Goal: Task Accomplishment & Management: Manage account settings

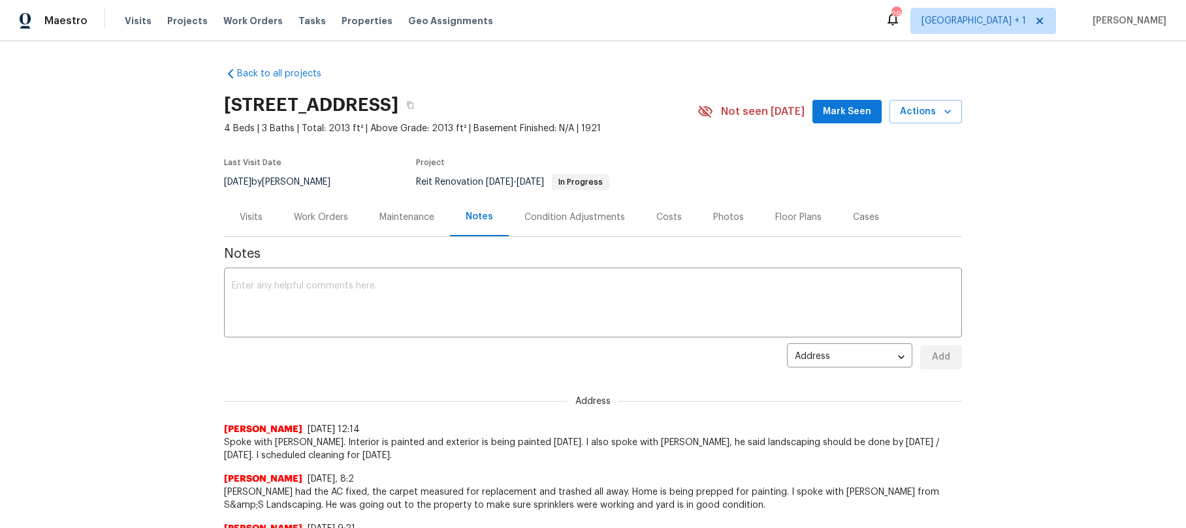
click at [1044, 223] on div "Back to all projects 5012 8th Ave, Los Angeles, CA 90043 4 Beds | 3 Baths | Tot…" at bounding box center [593, 284] width 1186 height 487
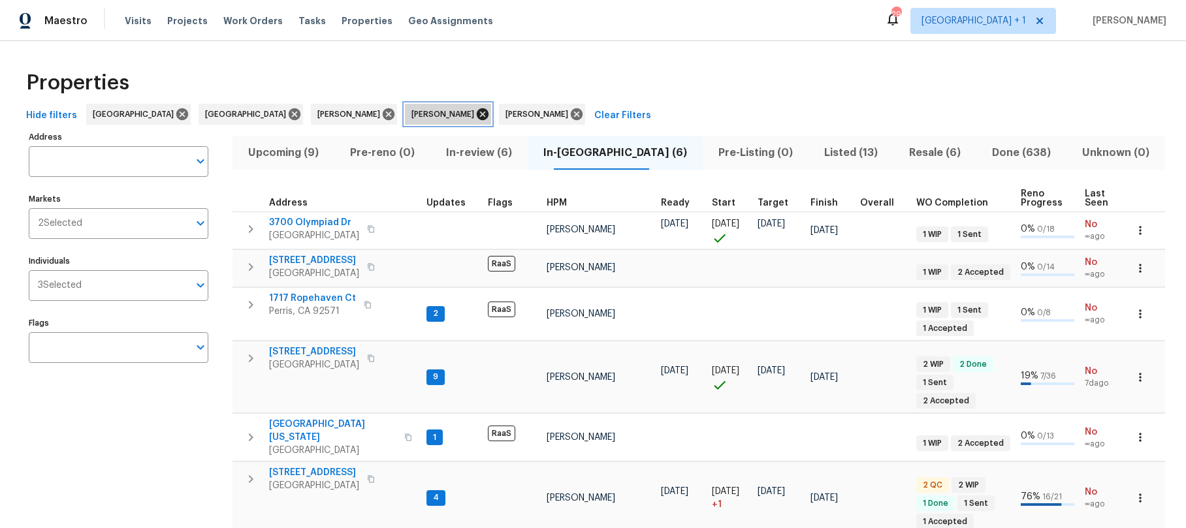
click at [477, 114] on icon at bounding box center [483, 114] width 12 height 12
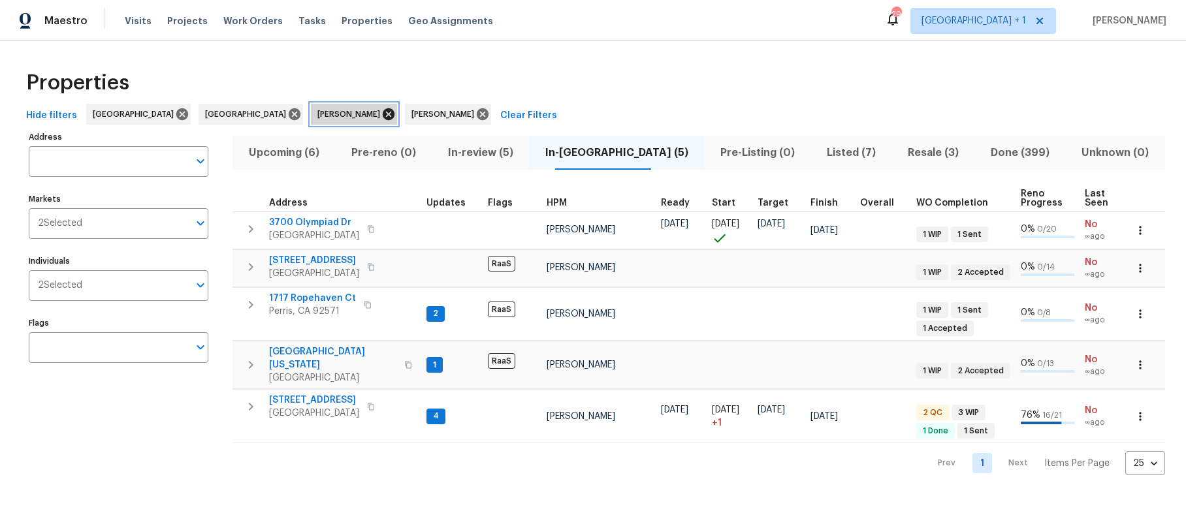
click at [383, 116] on icon at bounding box center [389, 114] width 12 height 12
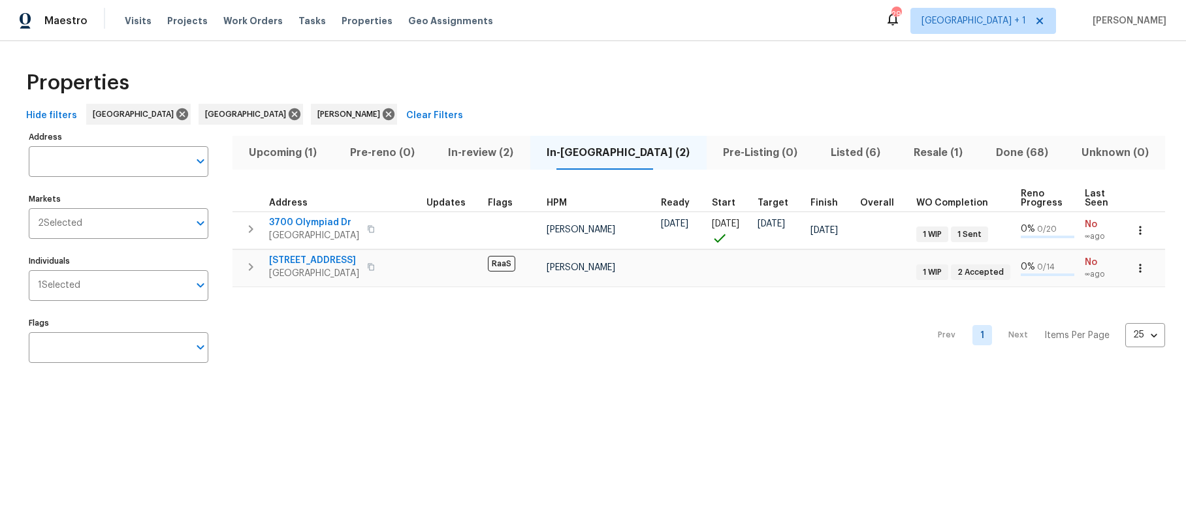
click at [334, 342] on div "Prev 1 Next Items Per Page 25 25 ​" at bounding box center [698, 331] width 932 height 89
click at [291, 157] on span "Upcoming (1)" at bounding box center [283, 153] width 86 height 18
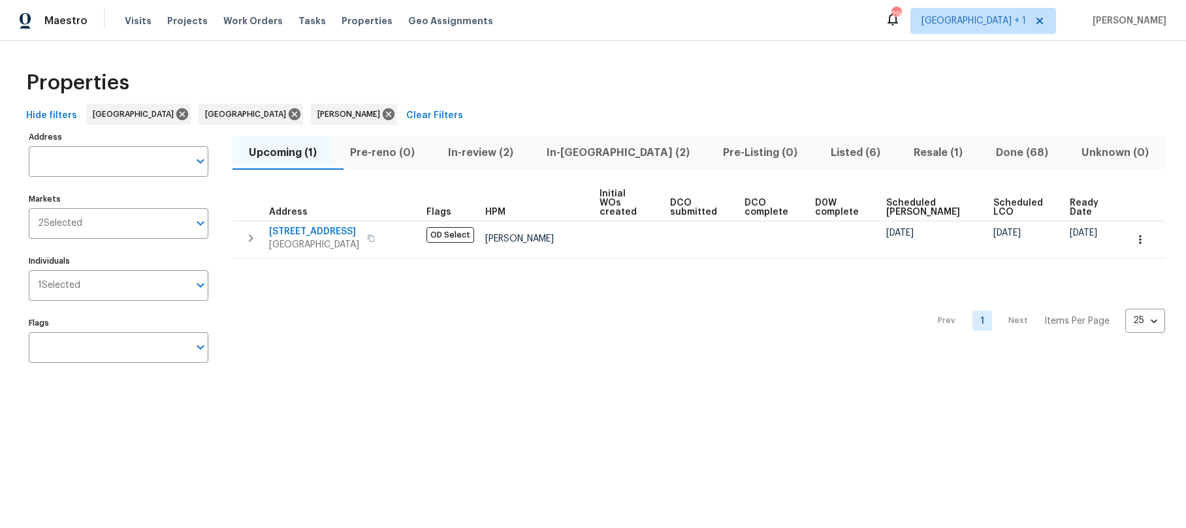
click at [821, 155] on span "Listed (6)" at bounding box center [854, 153] width 67 height 18
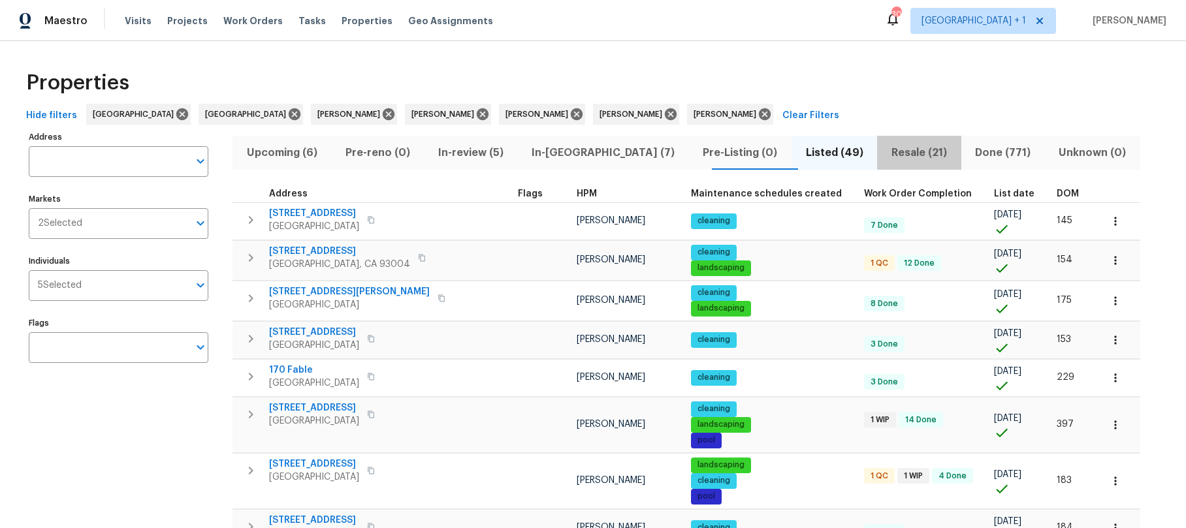
click at [885, 151] on span "Resale (21)" at bounding box center [919, 153] width 68 height 18
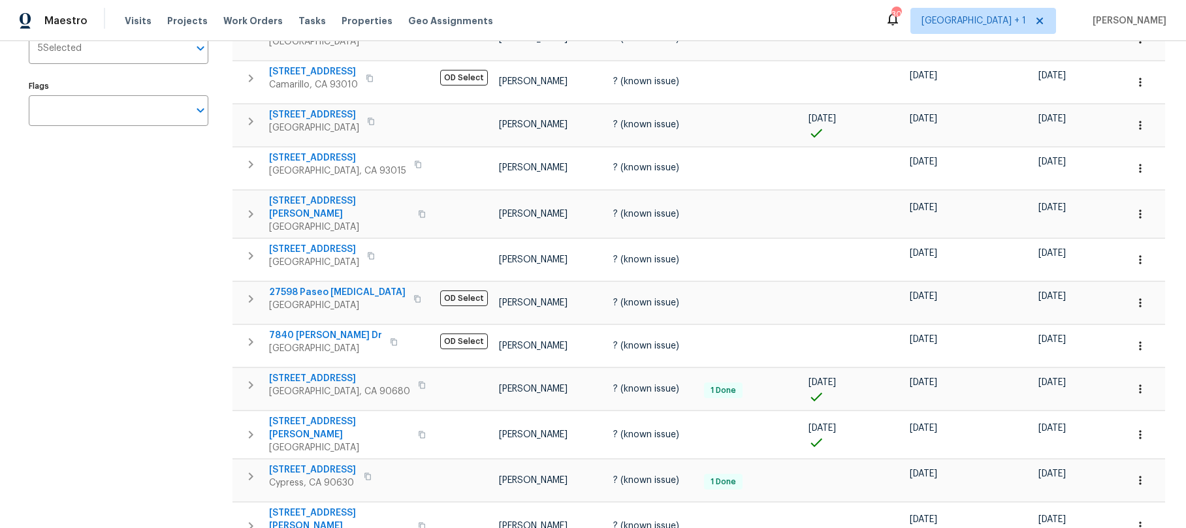
scroll to position [255, 0]
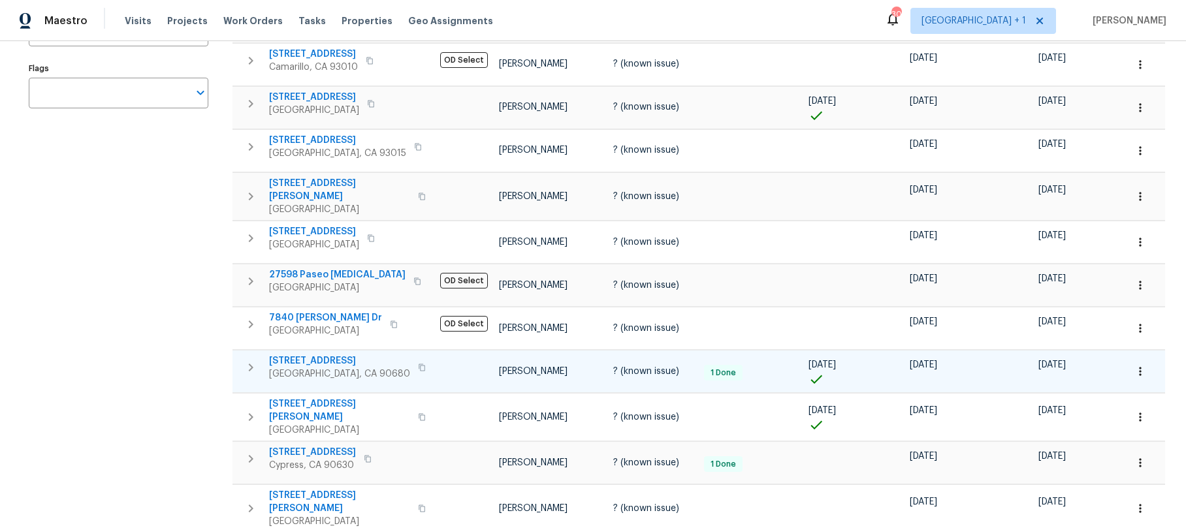
click at [414, 370] on button "button" at bounding box center [422, 367] width 16 height 18
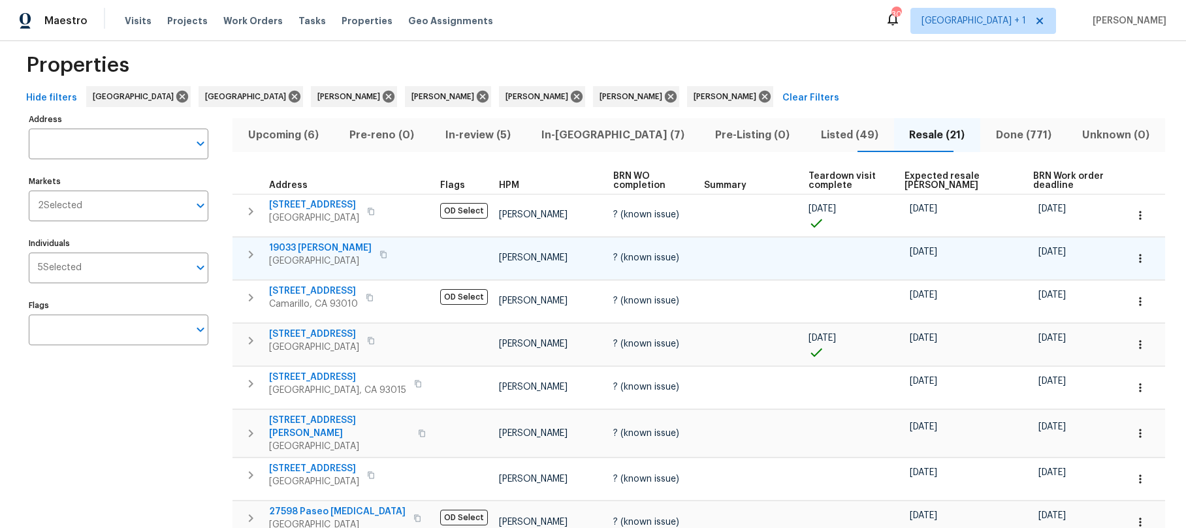
scroll to position [12, 0]
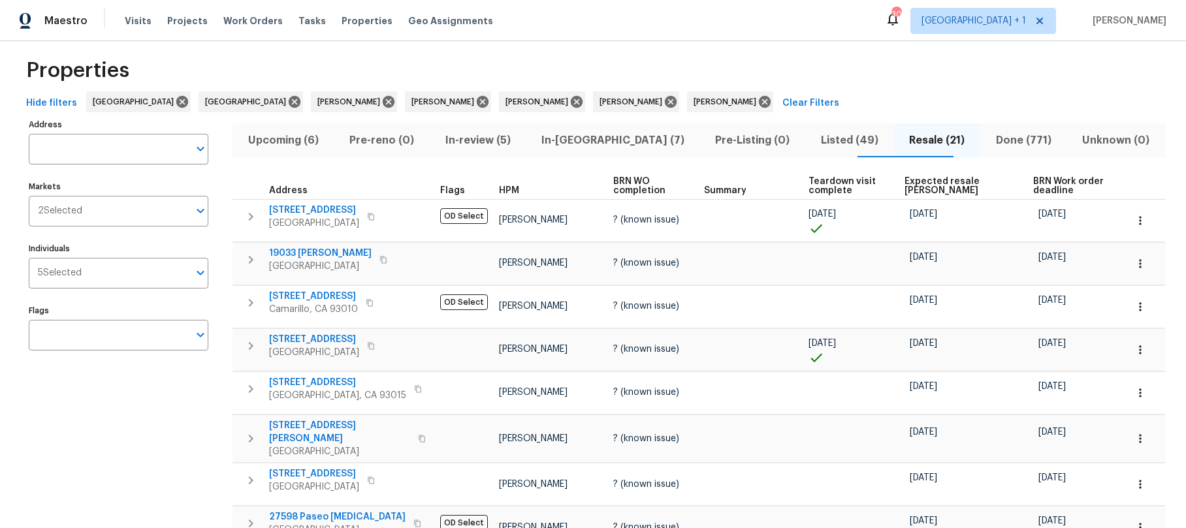
click at [840, 182] on span "Teardown visit complete" at bounding box center [845, 186] width 74 height 18
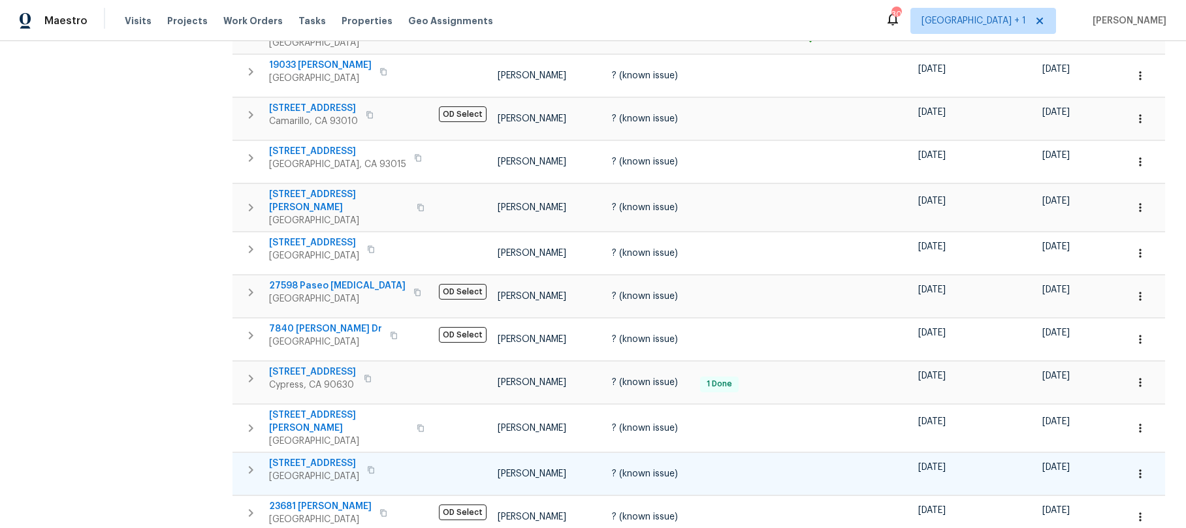
scroll to position [365, 0]
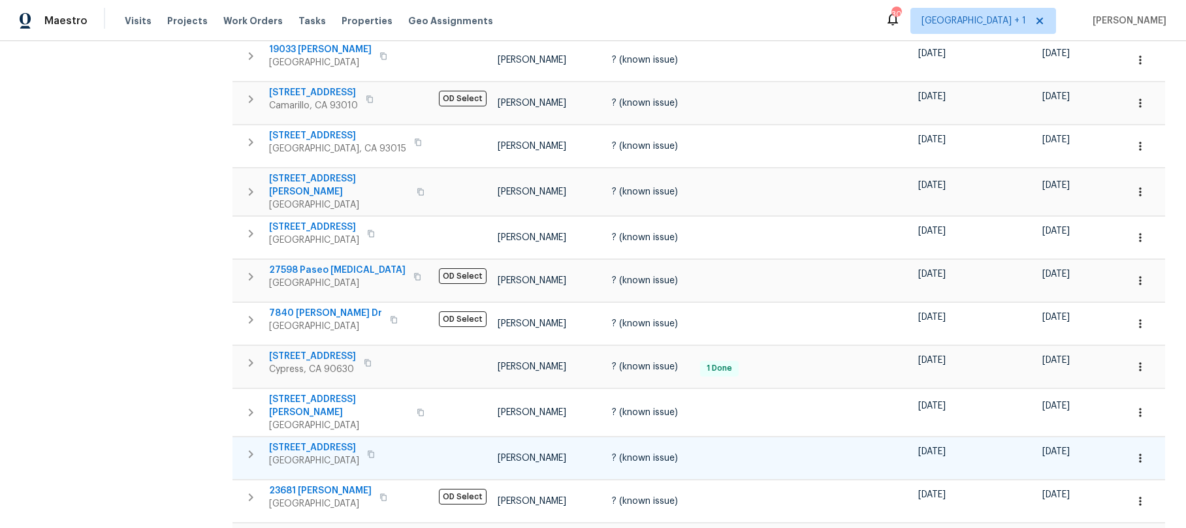
click at [886, 437] on td at bounding box center [853, 458] width 108 height 42
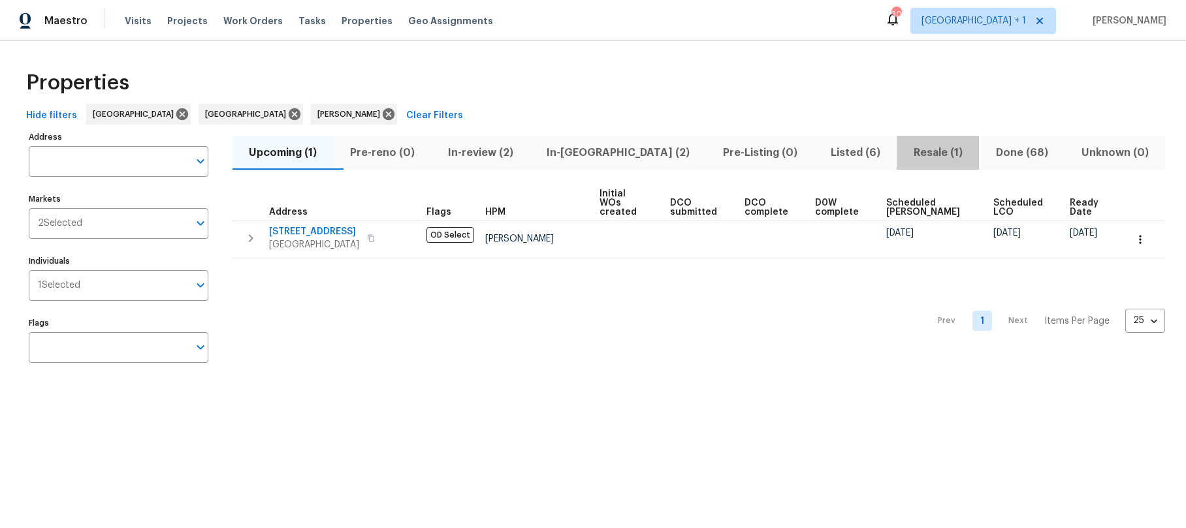
click at [904, 149] on span "Resale (1)" at bounding box center [937, 153] width 67 height 18
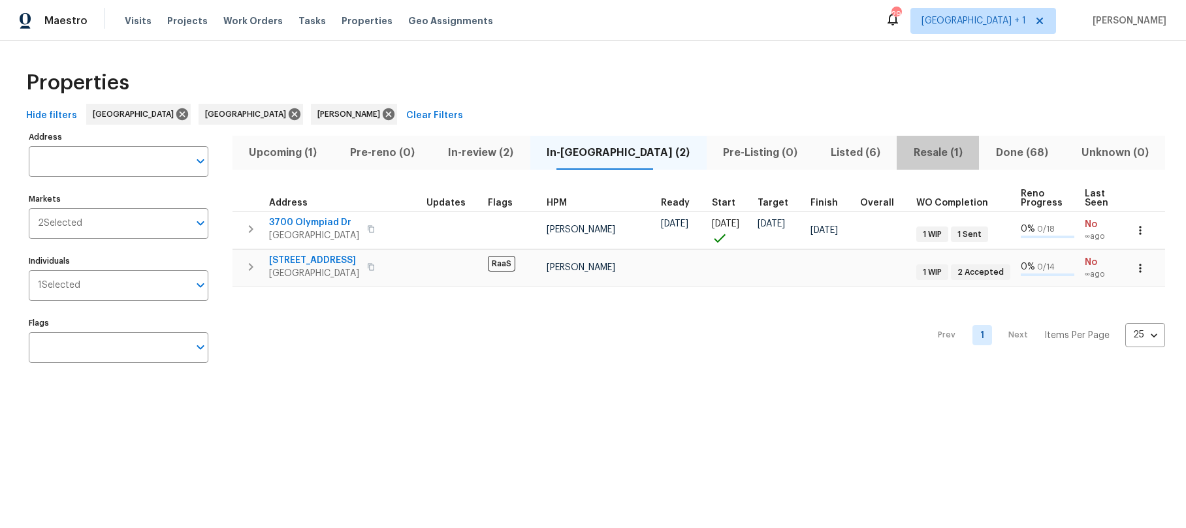
click at [904, 151] on span "Resale (1)" at bounding box center [937, 153] width 67 height 18
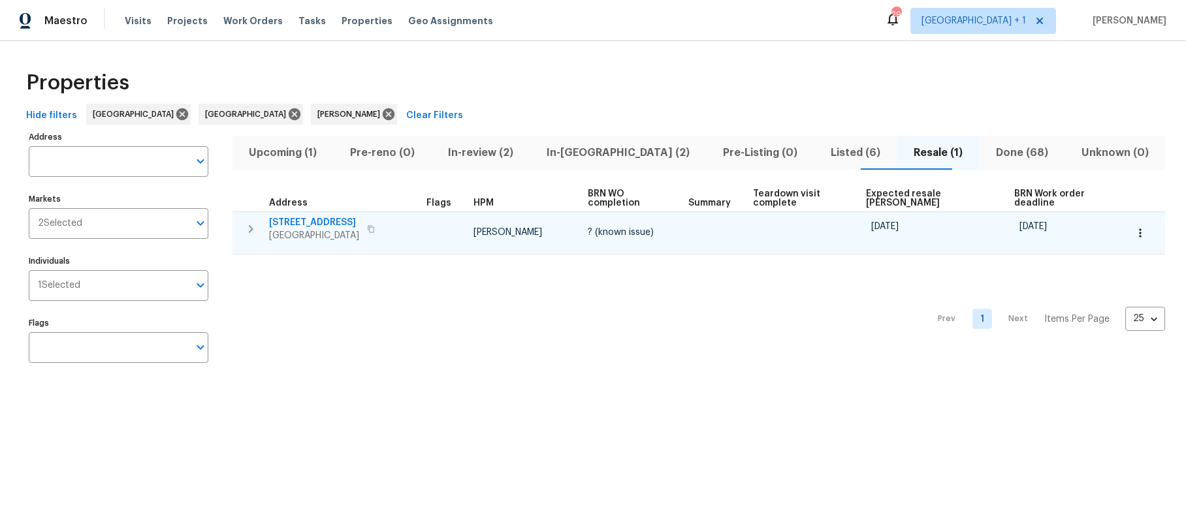
click at [324, 224] on span "12515 Cedar Ave" at bounding box center [314, 222] width 90 height 13
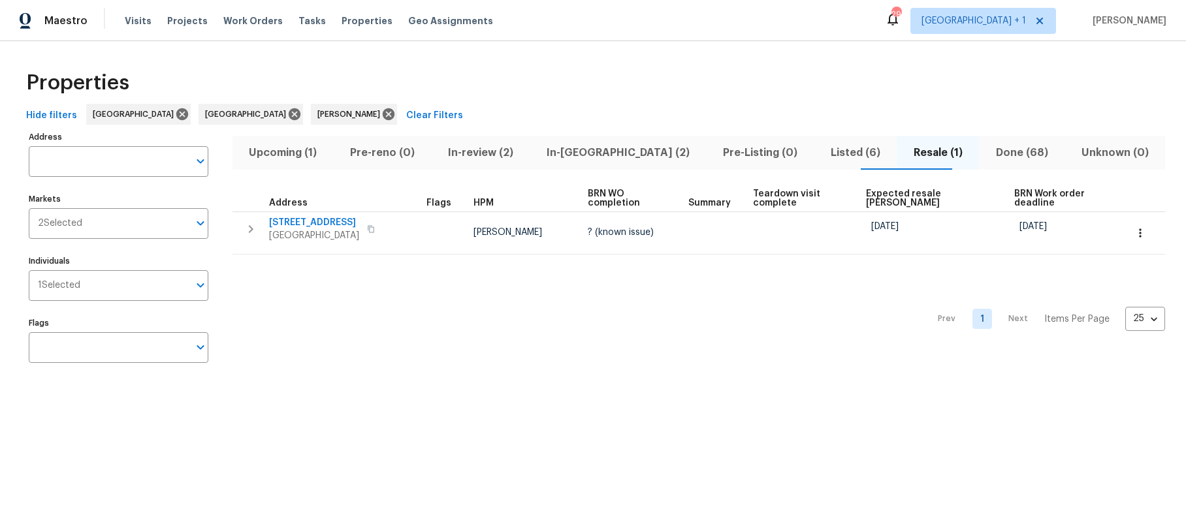
click at [821, 155] on span "Listed (6)" at bounding box center [854, 153] width 67 height 18
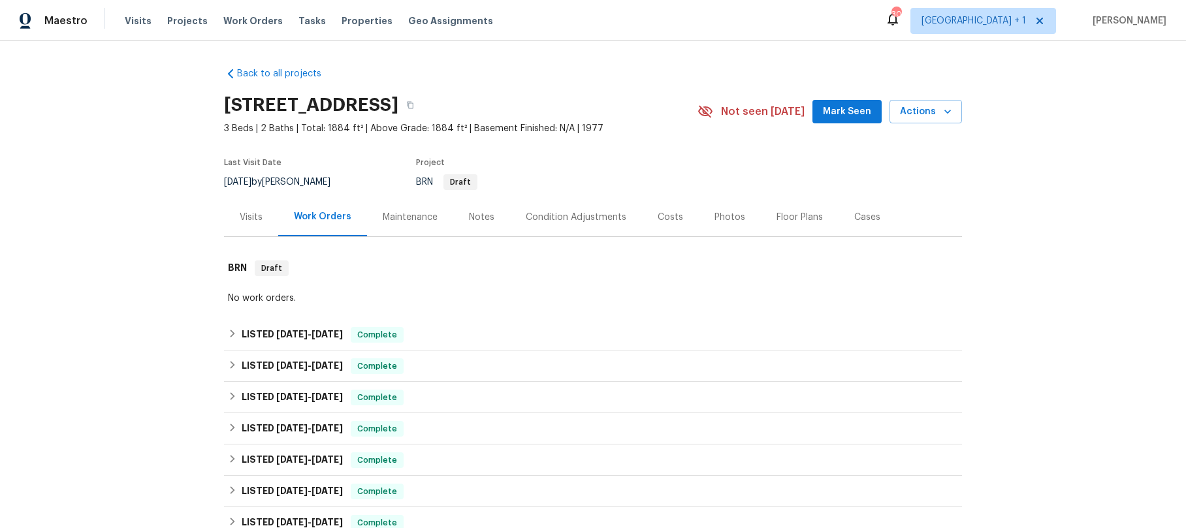
click at [482, 222] on div "Notes" at bounding box center [481, 217] width 25 height 13
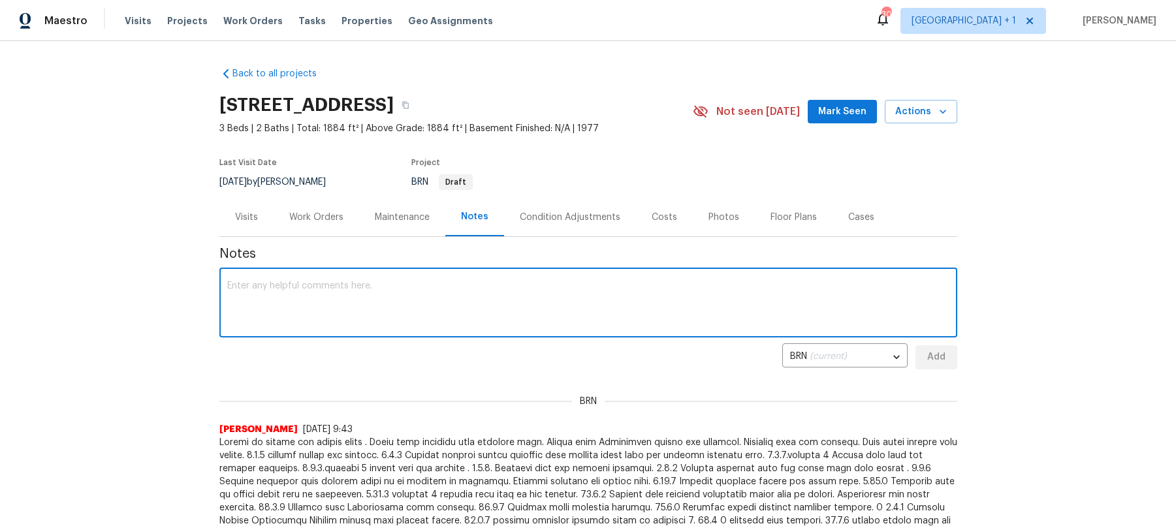
click at [360, 305] on textarea at bounding box center [588, 304] width 722 height 46
paste textarea "[PERSON_NAME] <[PERSON_NAME][EMAIL_ADDRESS][PERSON_NAME][DOMAIN_NAME]> 1:37 PM …"
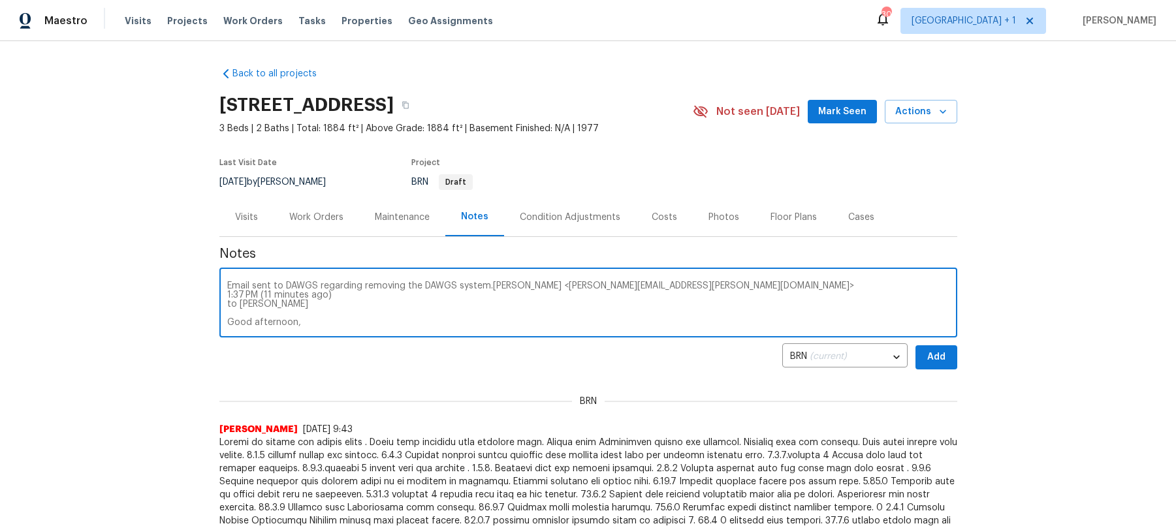
type textarea "Email sent to DAWGS regarding removing the DAWGS system.[PERSON_NAME] <[PERSON_…"
click at [926, 357] on span "Add" at bounding box center [936, 357] width 21 height 16
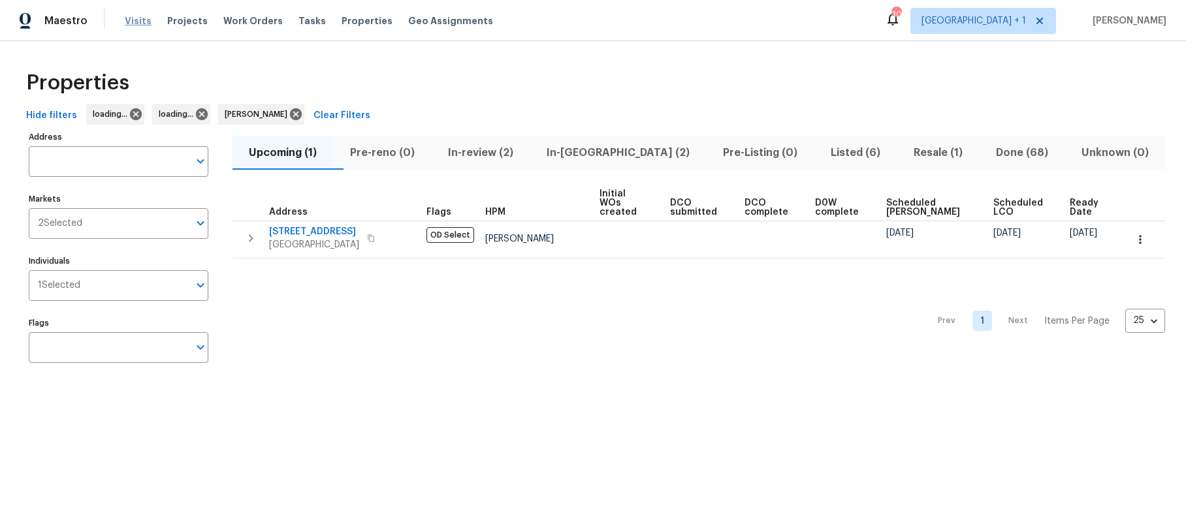
click at [140, 21] on span "Visits" at bounding box center [138, 20] width 27 height 13
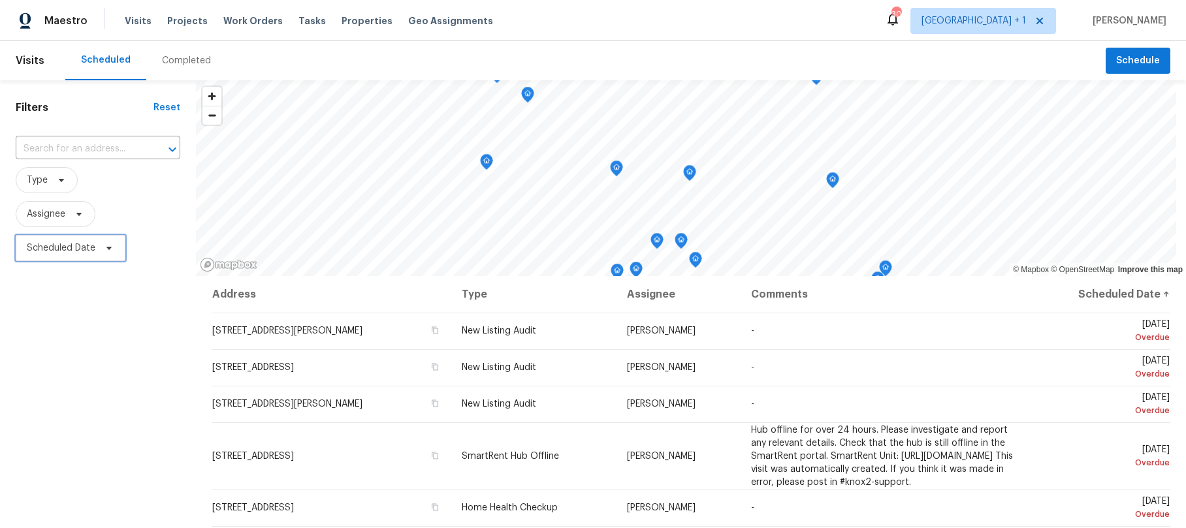
click at [71, 257] on span "Scheduled Date" at bounding box center [71, 248] width 110 height 26
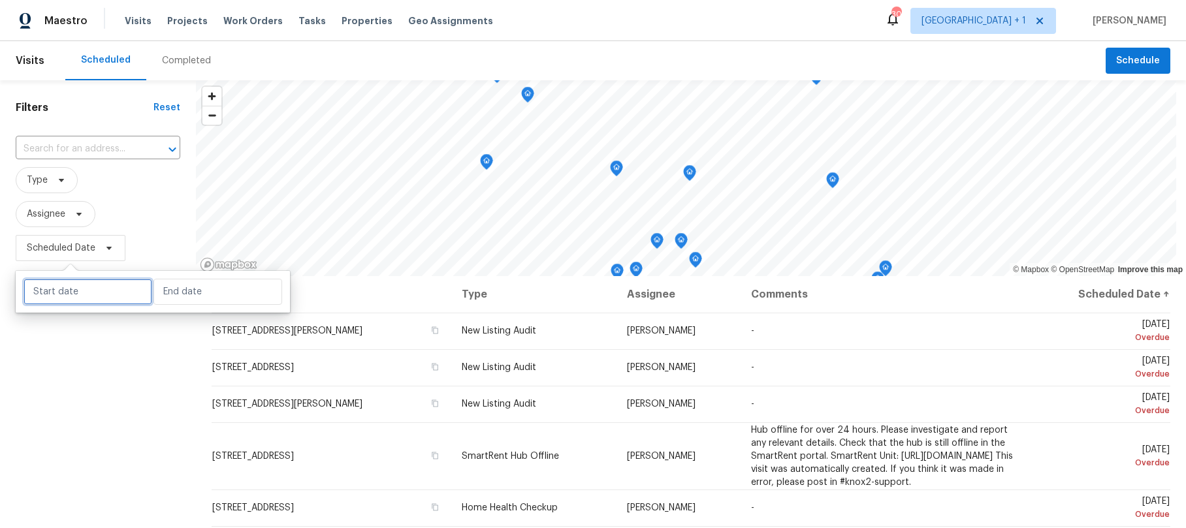
click at [89, 288] on input "text" at bounding box center [88, 292] width 129 height 26
select select "8"
select select "2025"
select select "9"
select select "2025"
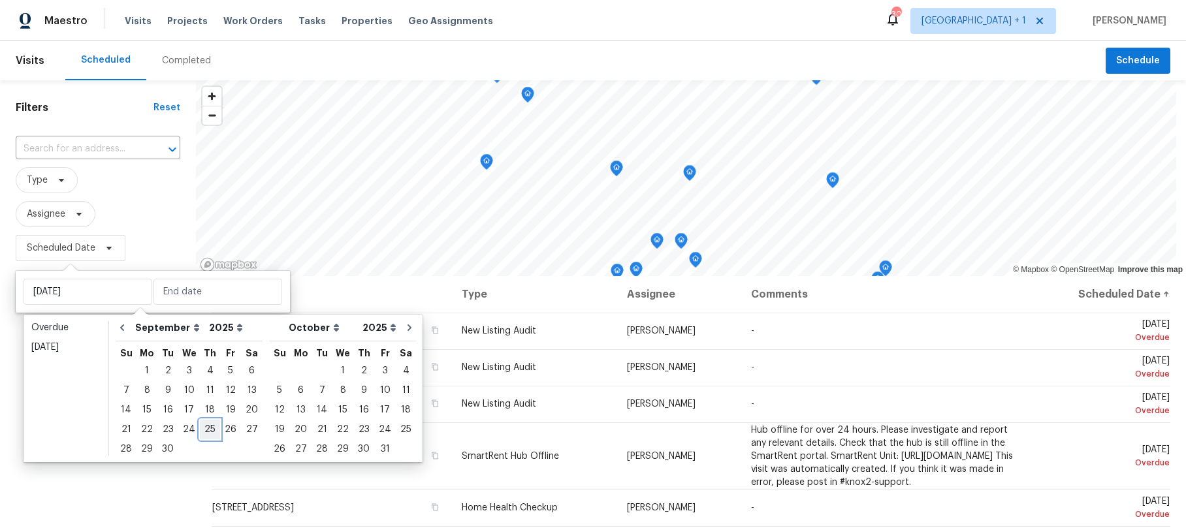
click at [200, 431] on div "25" at bounding box center [210, 429] width 20 height 18
type input "Thu, Sep 25"
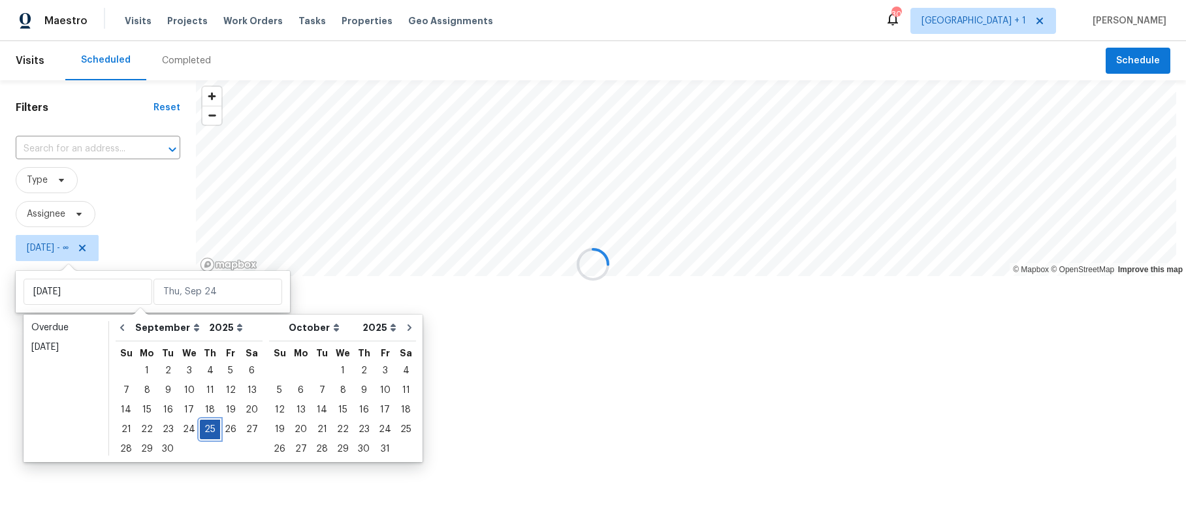
click at [200, 431] on div "25" at bounding box center [210, 429] width 20 height 18
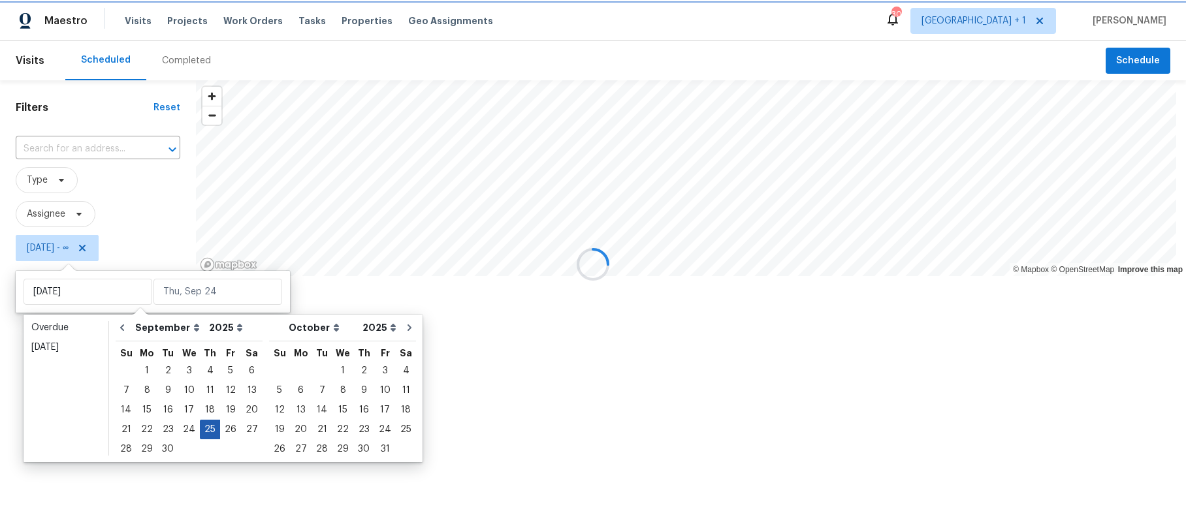
type input "Thu, Sep 25"
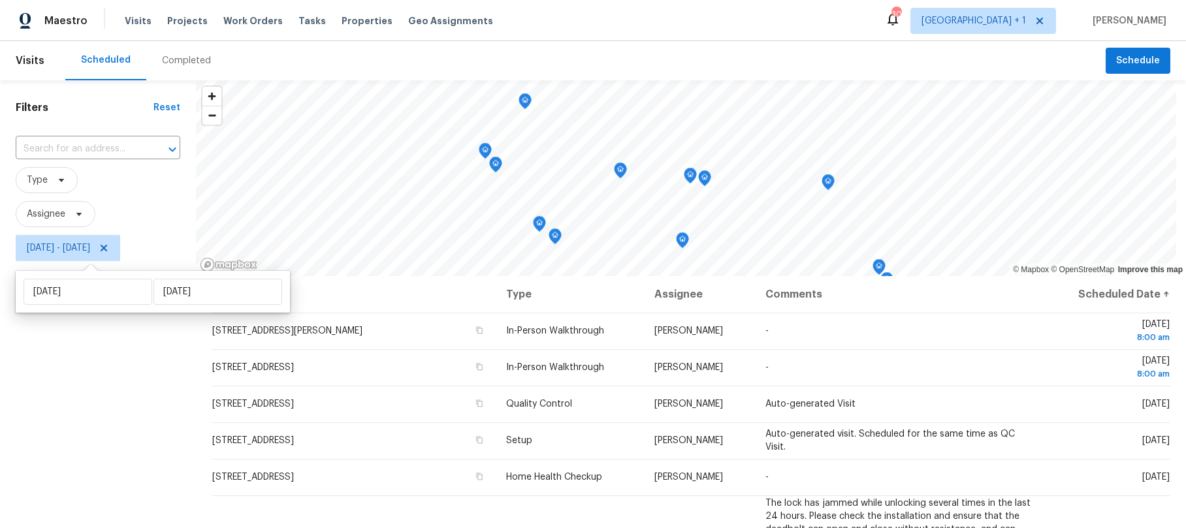
click at [81, 420] on div "Filters Reset ​ Type Assignee Thu, Sep 25 - Thu, Sep 25" at bounding box center [98, 389] width 196 height 618
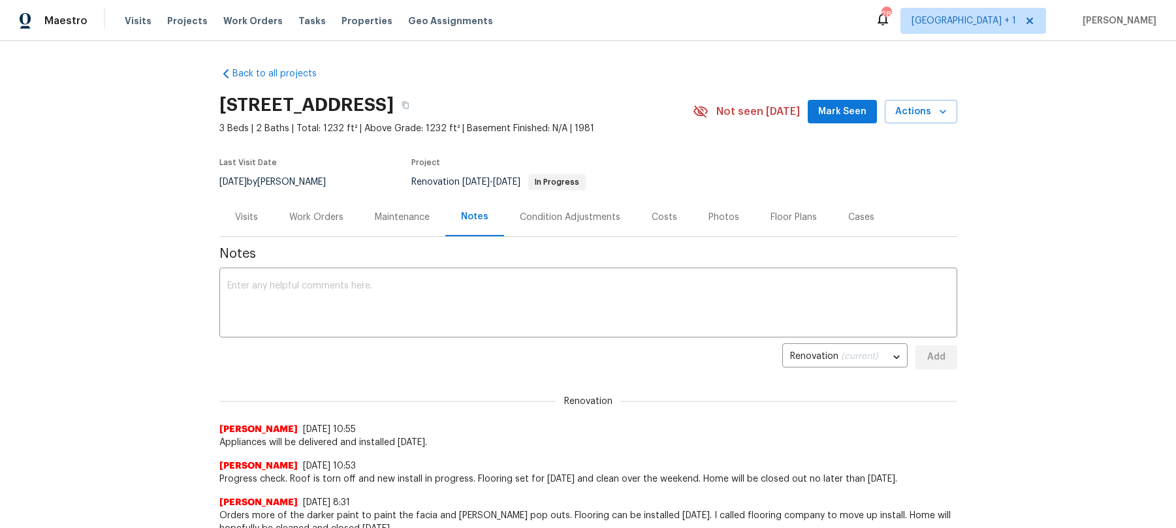
scroll to position [302, 0]
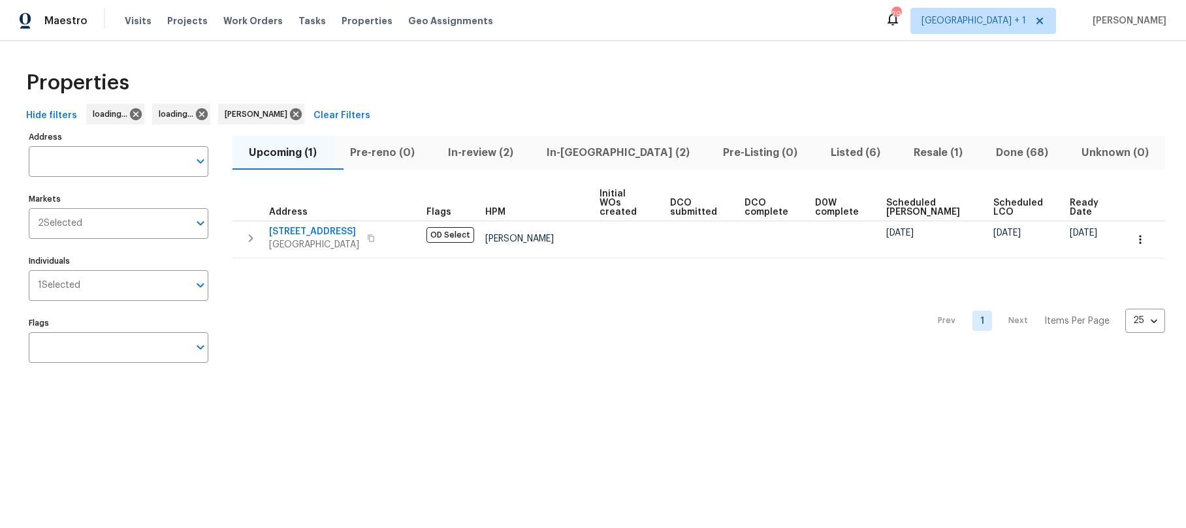
click at [510, 155] on span "In-review (2)" at bounding box center [480, 153] width 83 height 18
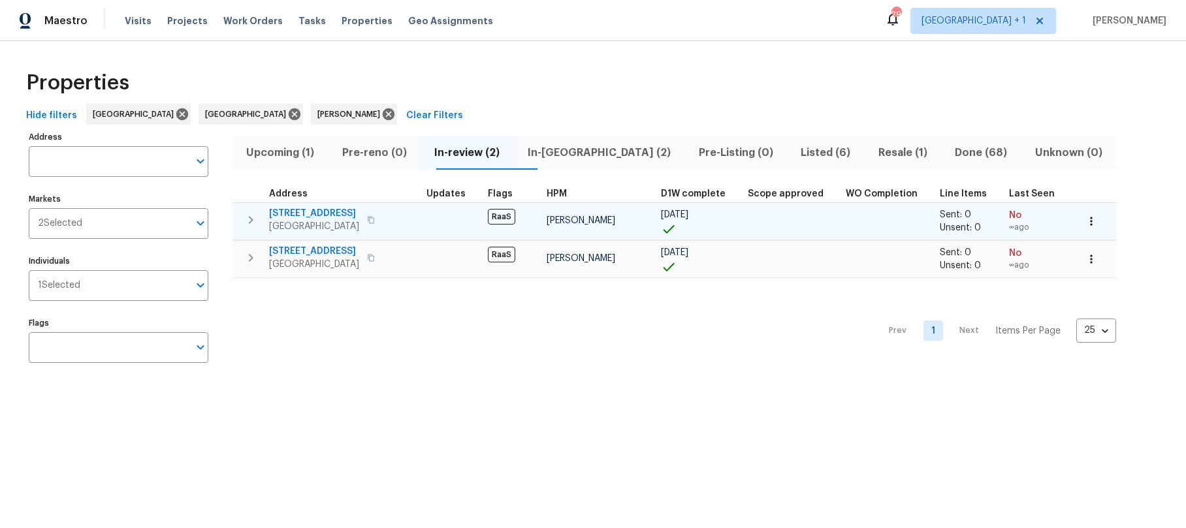
click at [321, 220] on span "Los Angeles, CA 90011" at bounding box center [314, 226] width 90 height 13
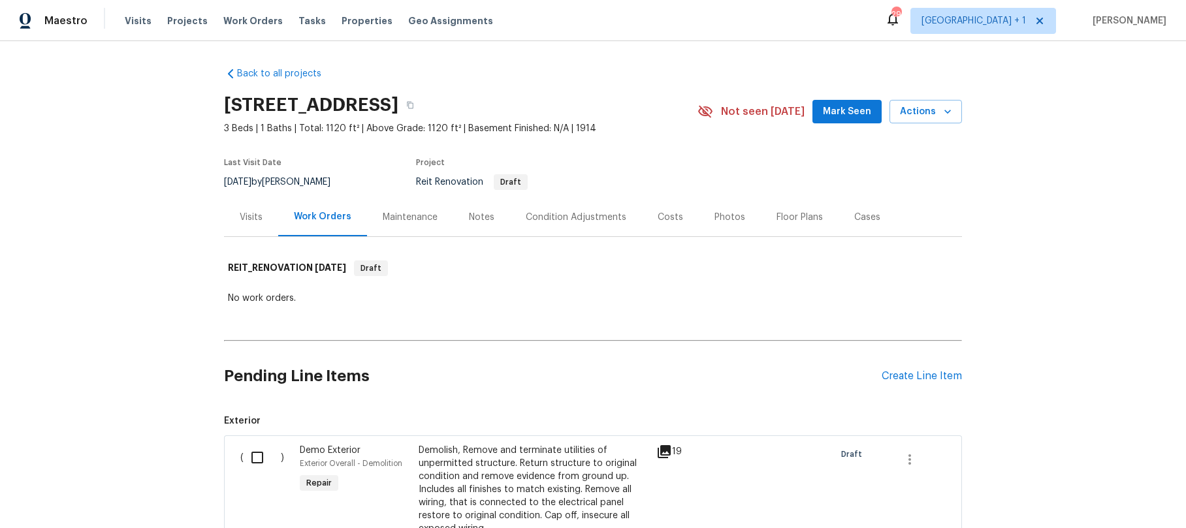
click at [469, 218] on div "Notes" at bounding box center [481, 217] width 25 height 13
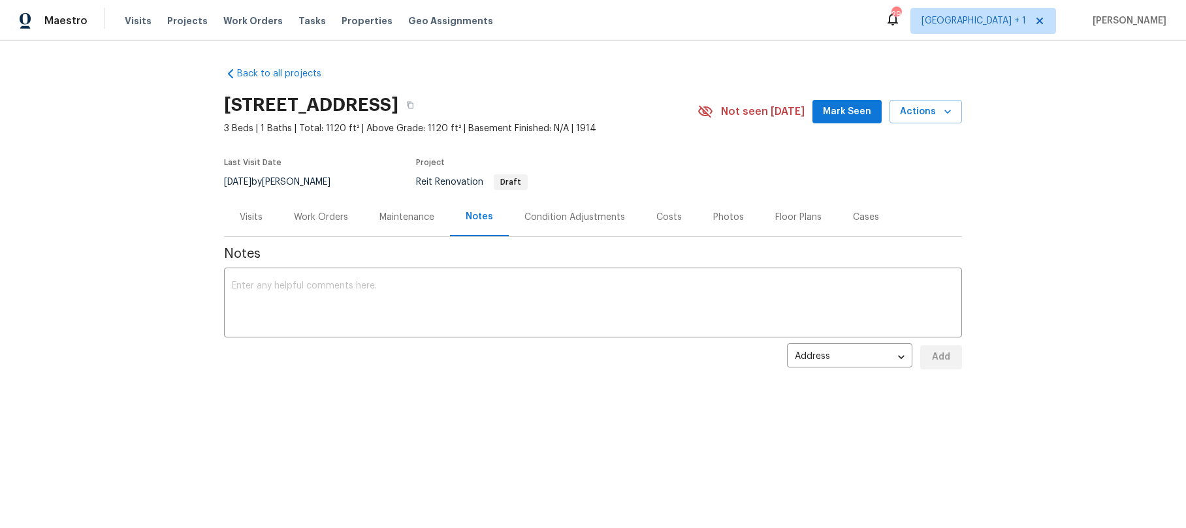
click at [298, 212] on div "Work Orders" at bounding box center [321, 217] width 54 height 13
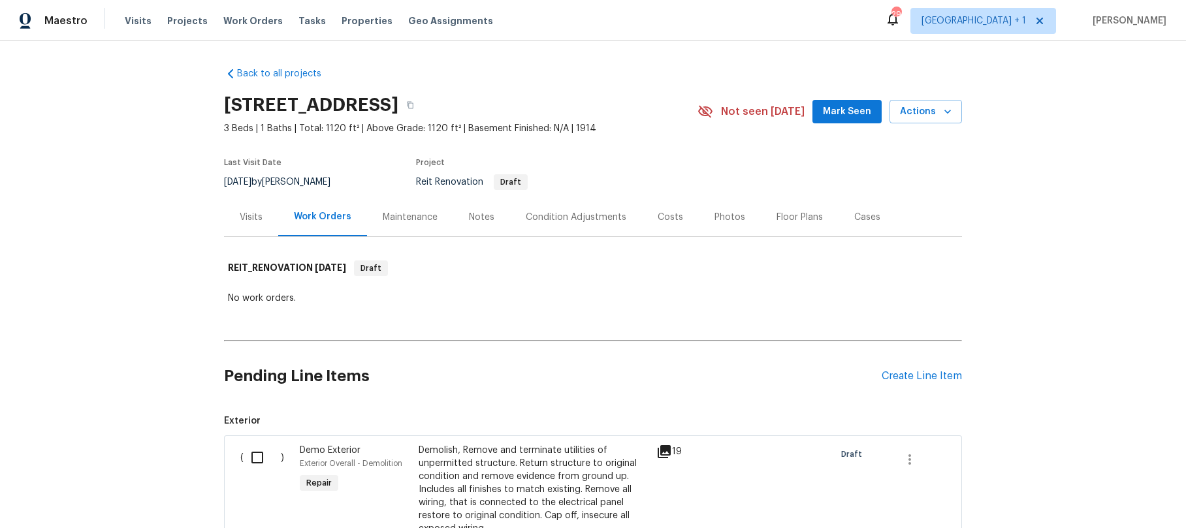
click at [145, 206] on div "Back to all projects 120 E 47th St, Los Angeles, CA 90011 3 Beds | 1 Baths | To…" at bounding box center [593, 284] width 1186 height 487
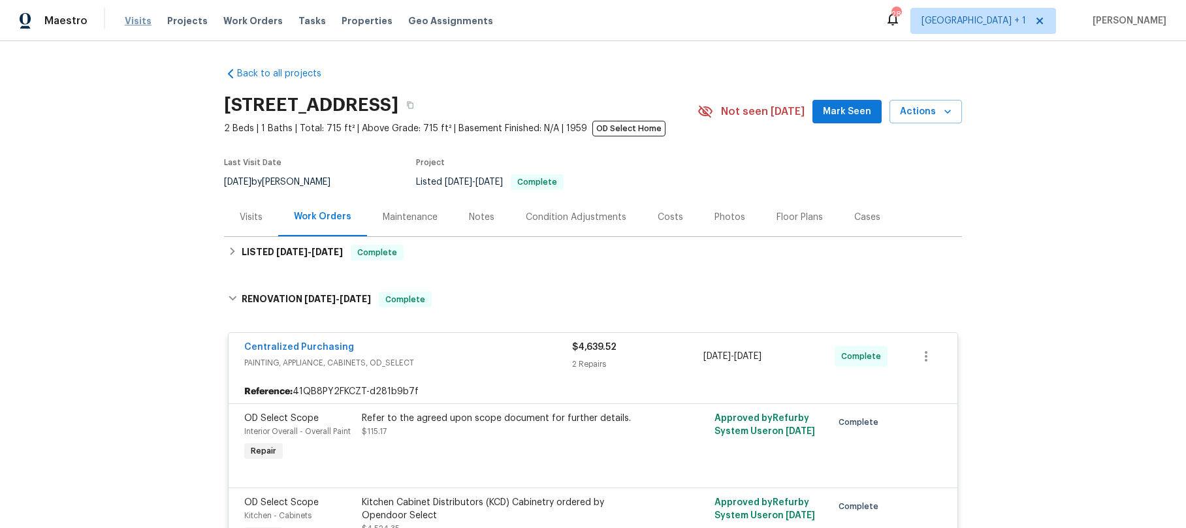
click at [127, 21] on span "Visits" at bounding box center [138, 20] width 27 height 13
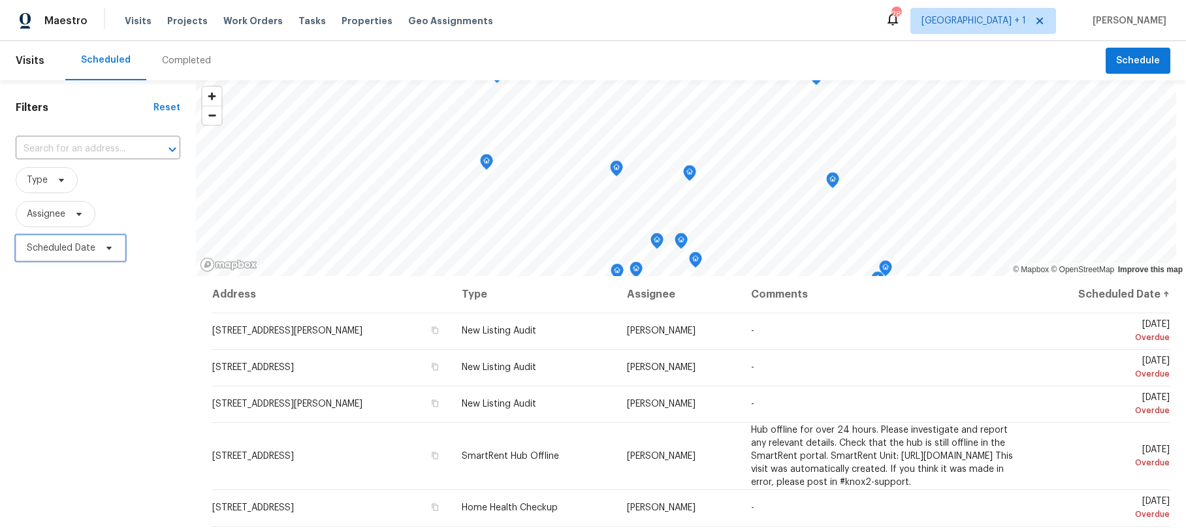
click at [66, 245] on span "Scheduled Date" at bounding box center [61, 248] width 69 height 13
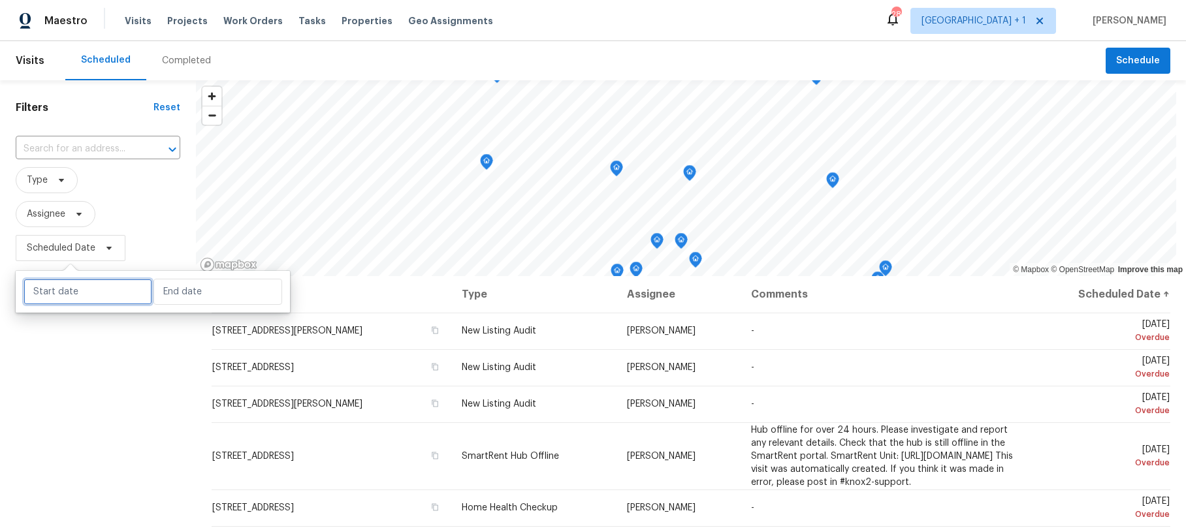
click at [58, 292] on input "text" at bounding box center [88, 292] width 129 height 26
select select "8"
select select "2025"
select select "9"
select select "2025"
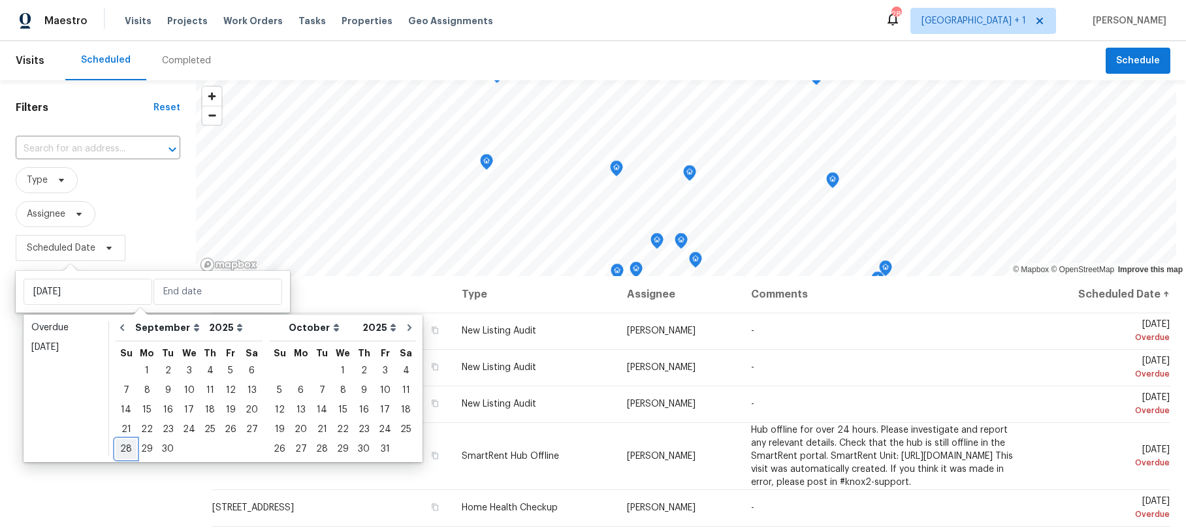
click at [131, 447] on div "28" at bounding box center [126, 449] width 21 height 18
type input "Sun, Sep 28"
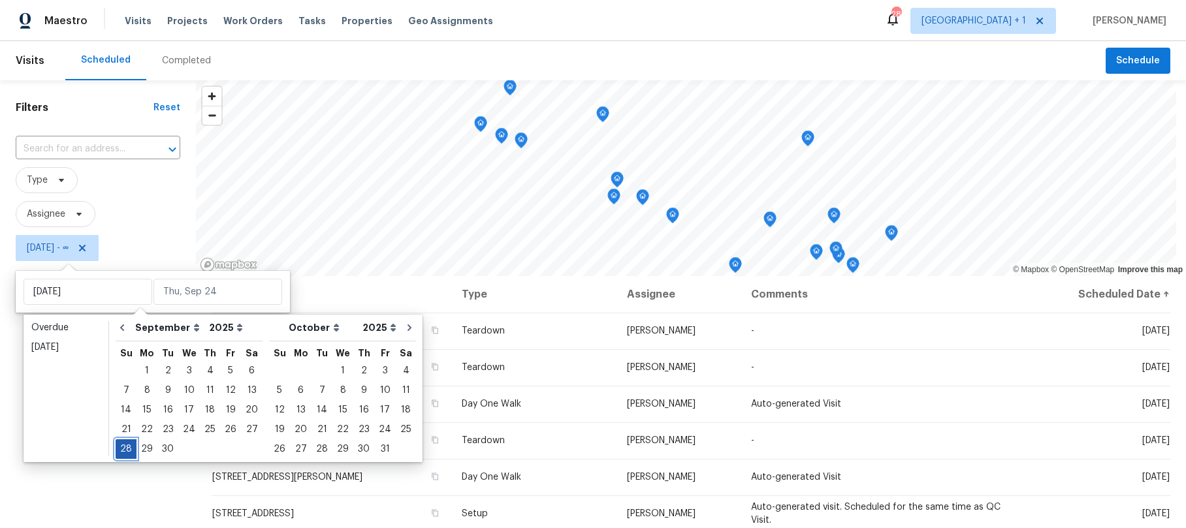
click at [131, 447] on div "28" at bounding box center [126, 449] width 21 height 18
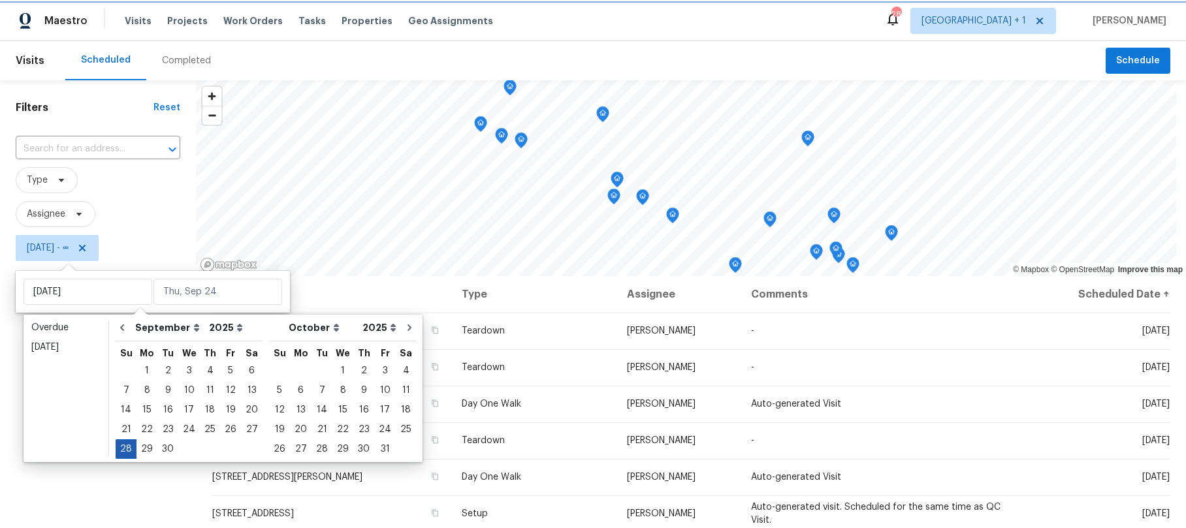
type input "Sun, Sep 28"
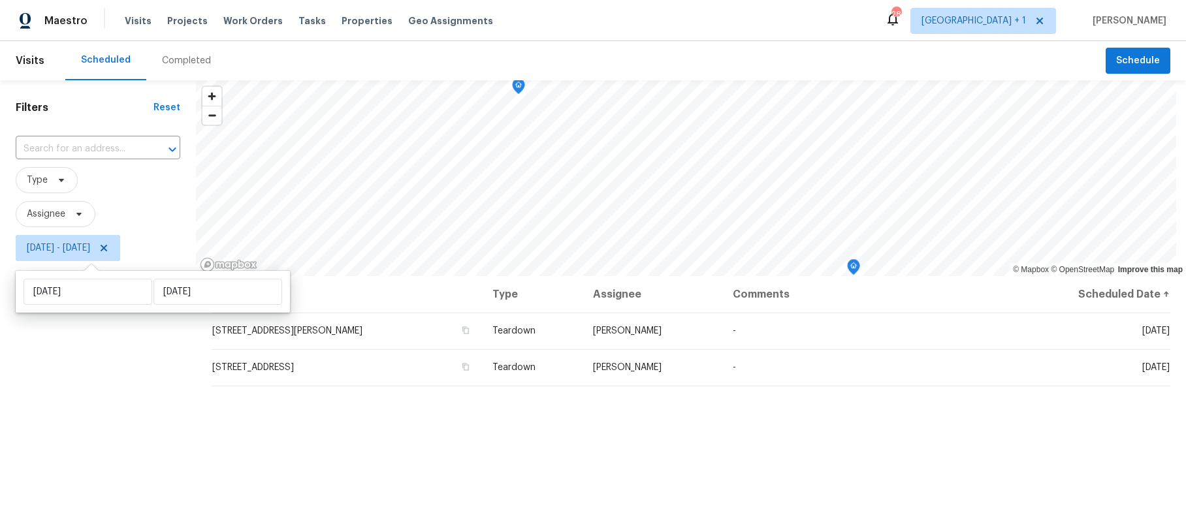
click at [453, 479] on div "Address Type Assignee Comments Scheduled Date ↑ 495 N Wendy Dr, Newbury Park, C…" at bounding box center [691, 487] width 990 height 422
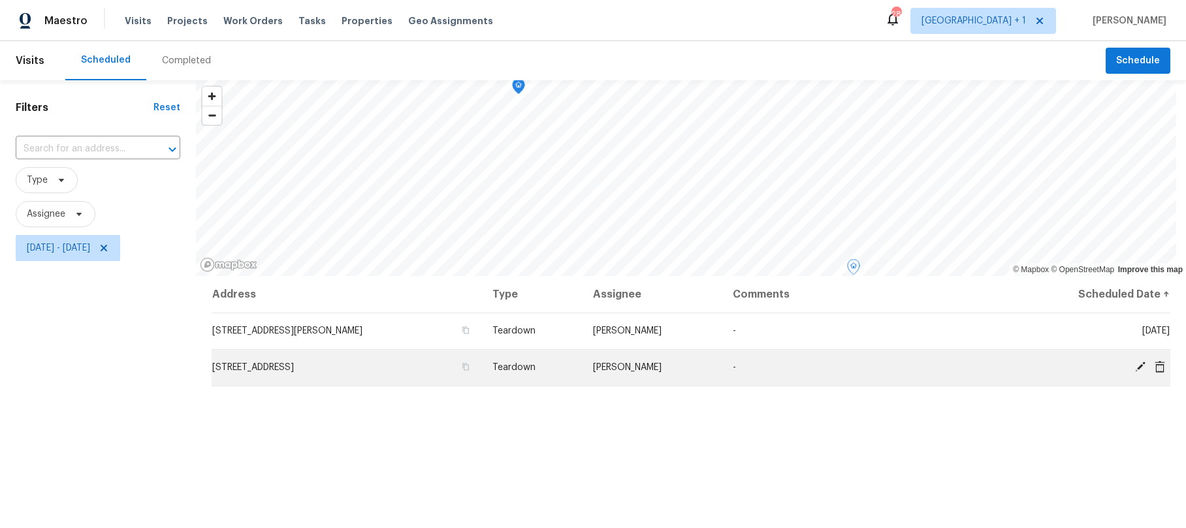
click at [1135, 369] on icon at bounding box center [1140, 367] width 10 height 10
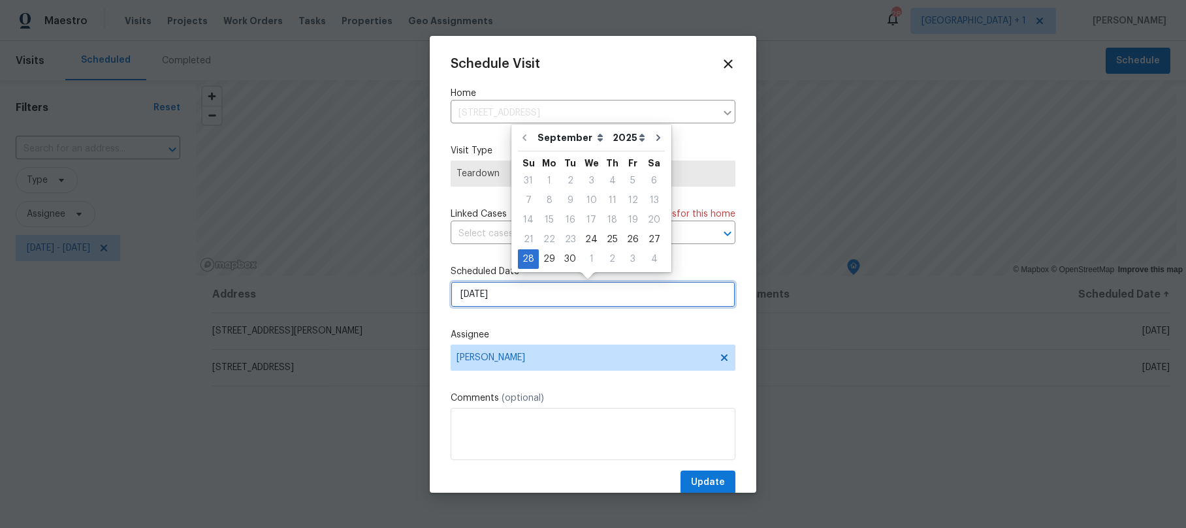
click at [516, 299] on input "9/28/2025" at bounding box center [593, 294] width 285 height 26
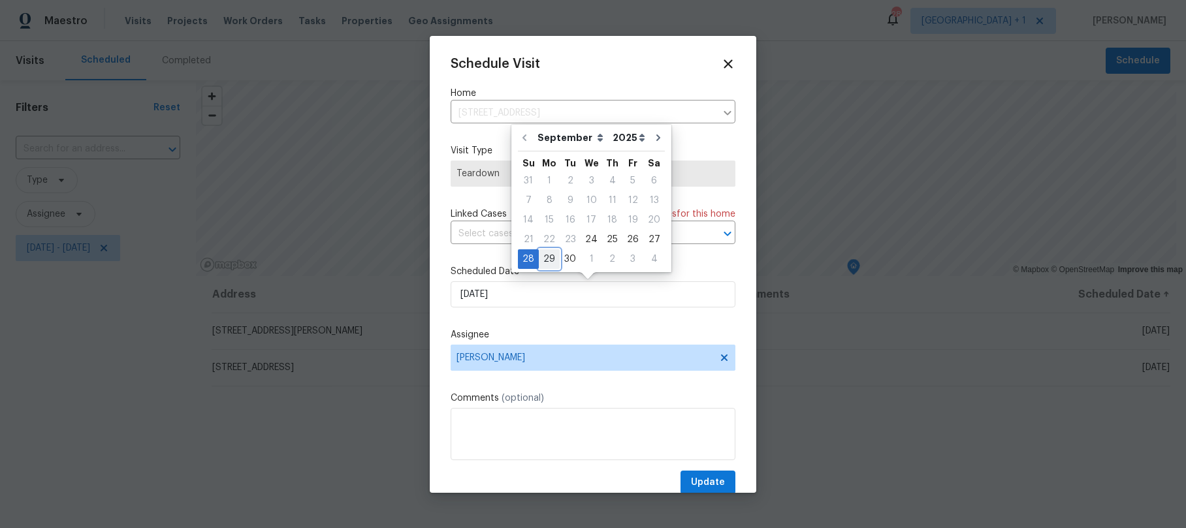
click at [546, 256] on div "29" at bounding box center [549, 259] width 21 height 18
type input "9/29/2025"
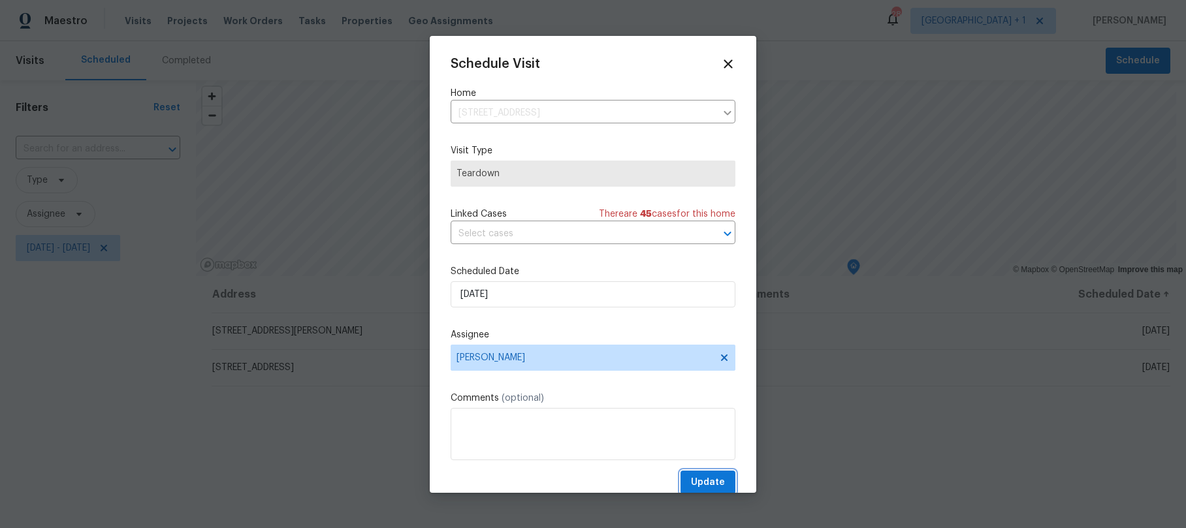
click at [706, 481] on span "Update" at bounding box center [708, 483] width 34 height 16
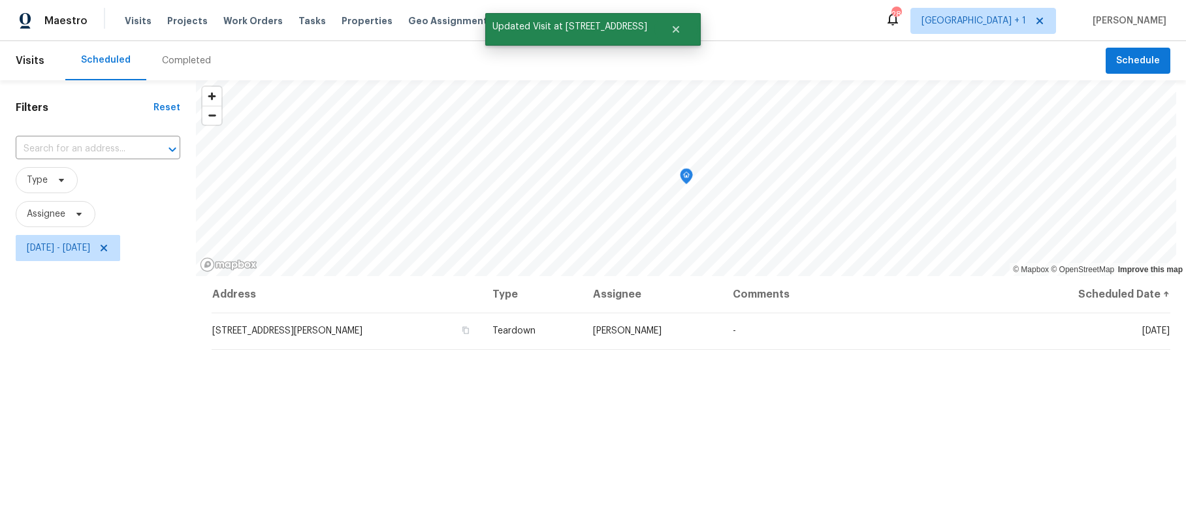
click at [67, 294] on div "Filters Reset ​ Type Assignee Sun, Sep 28 - Sun, Sep 28" at bounding box center [98, 389] width 196 height 618
click at [73, 249] on span "Sun, Sep 28 - Sun, Sep 28" at bounding box center [58, 248] width 63 height 13
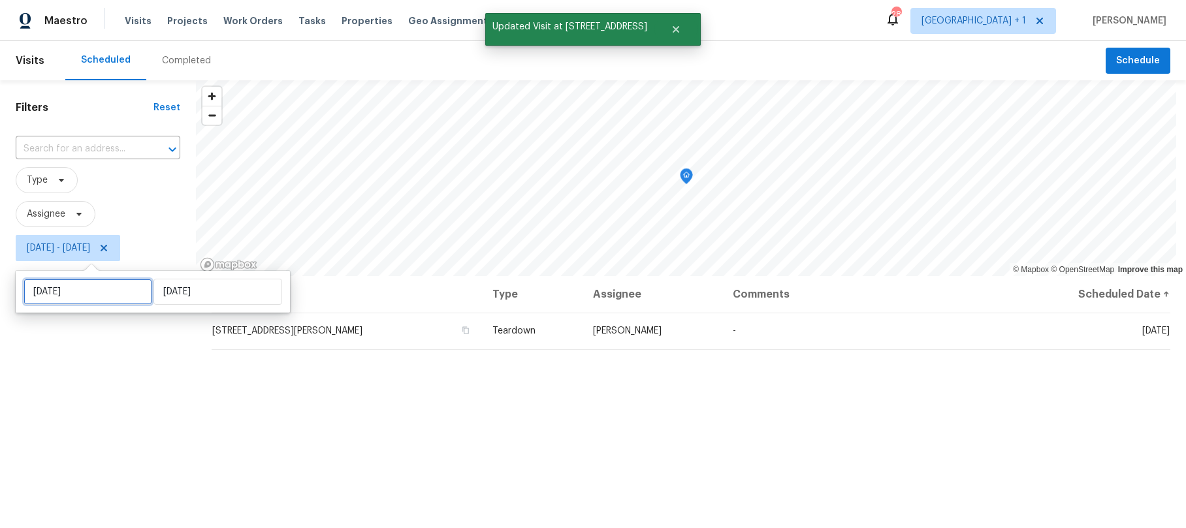
click at [80, 291] on input "Sun, Sep 28" at bounding box center [88, 292] width 129 height 26
select select "8"
select select "2025"
select select "9"
select select "2025"
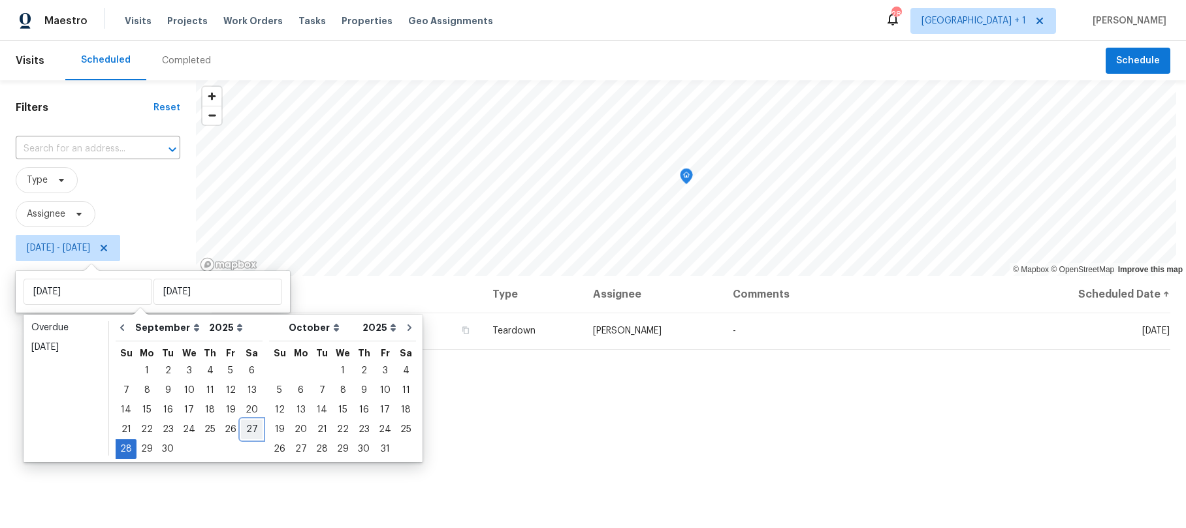
click at [245, 430] on div "27" at bounding box center [252, 429] width 22 height 18
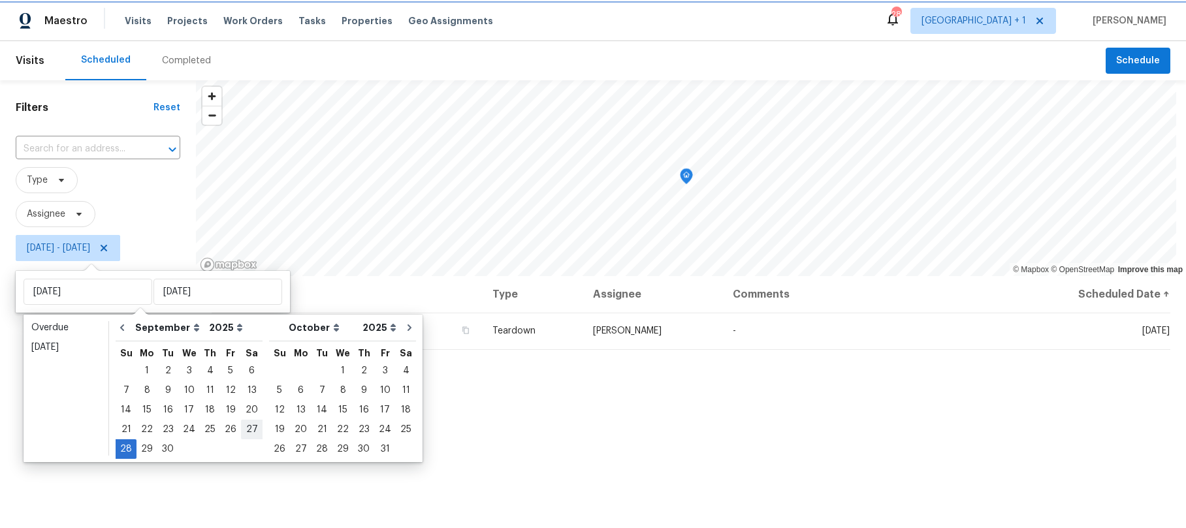
type input "Sat, Sep 27"
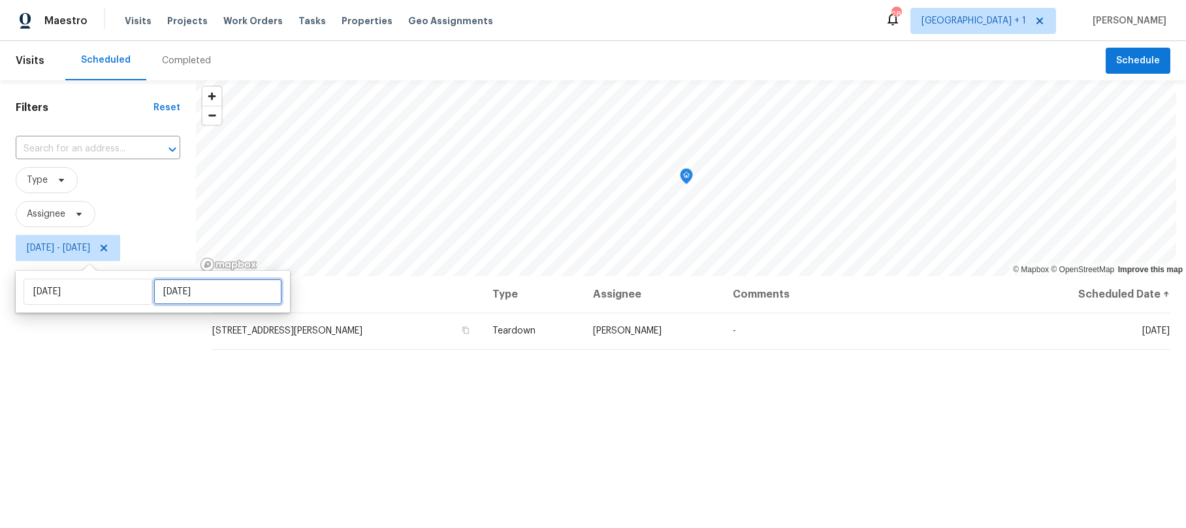
click at [230, 287] on input "Sun, Sep 28" at bounding box center [217, 292] width 129 height 26
select select "8"
select select "2025"
select select "9"
select select "2025"
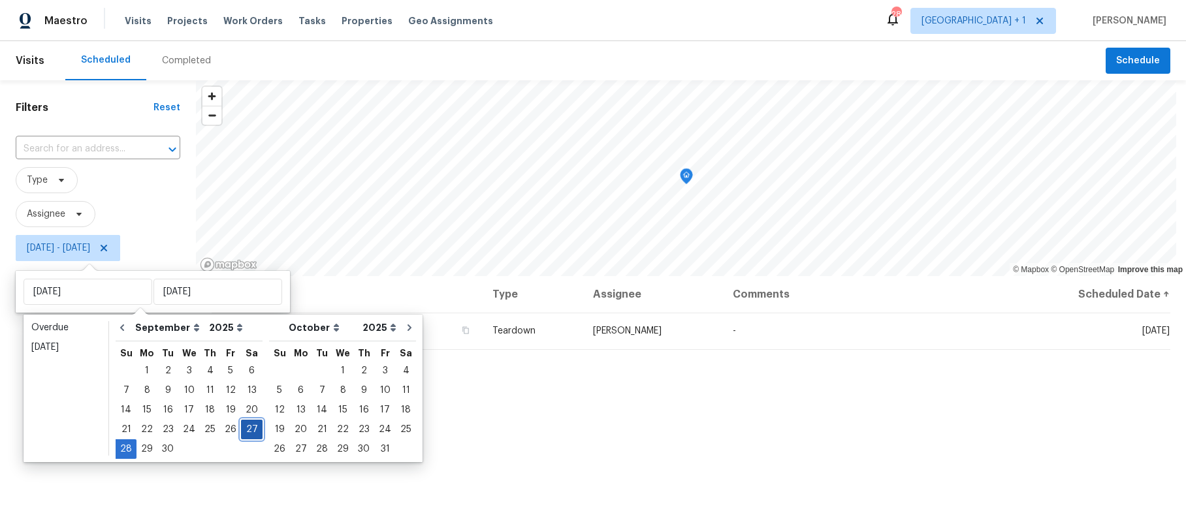
click at [249, 426] on div "27" at bounding box center [252, 429] width 22 height 18
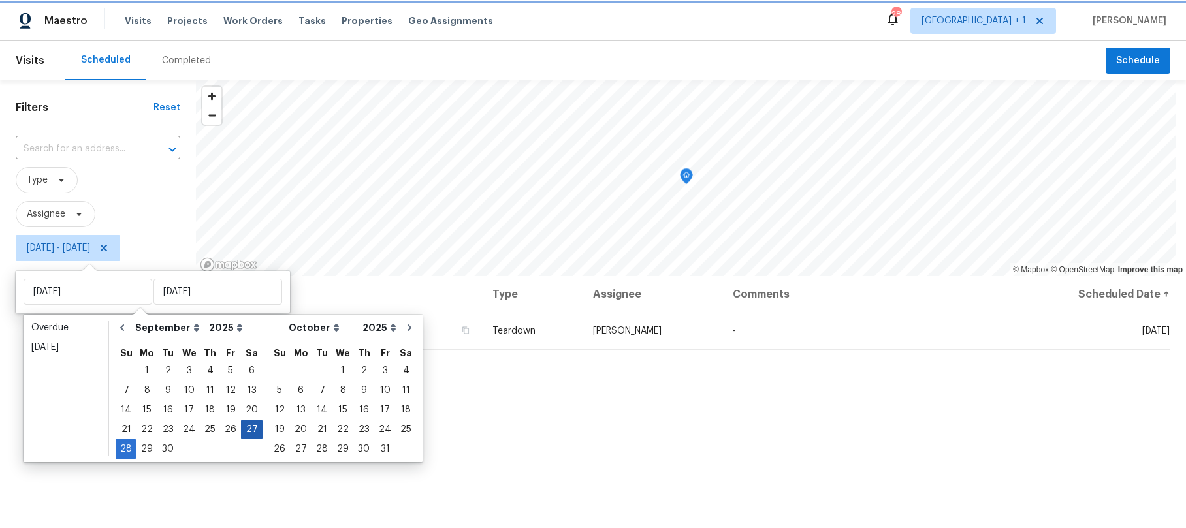
type input "Sat, Sep 27"
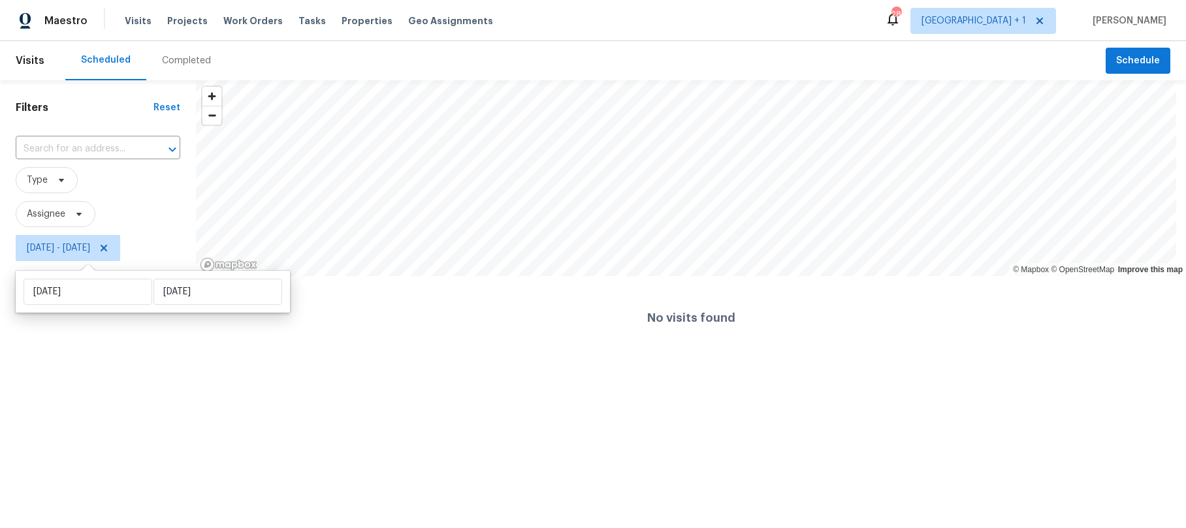
click at [138, 360] on html "Maestro Visits Projects Work Orders Tasks Properties Geo Assignments 28 Los Ang…" at bounding box center [593, 180] width 1186 height 360
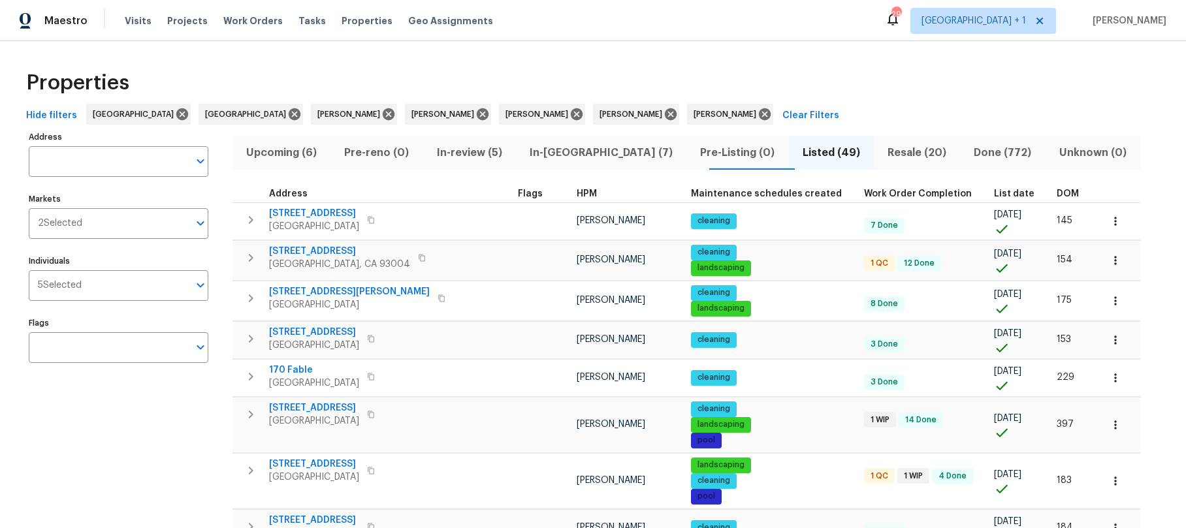
click at [561, 151] on span "In-reno (7)" at bounding box center [601, 153] width 155 height 18
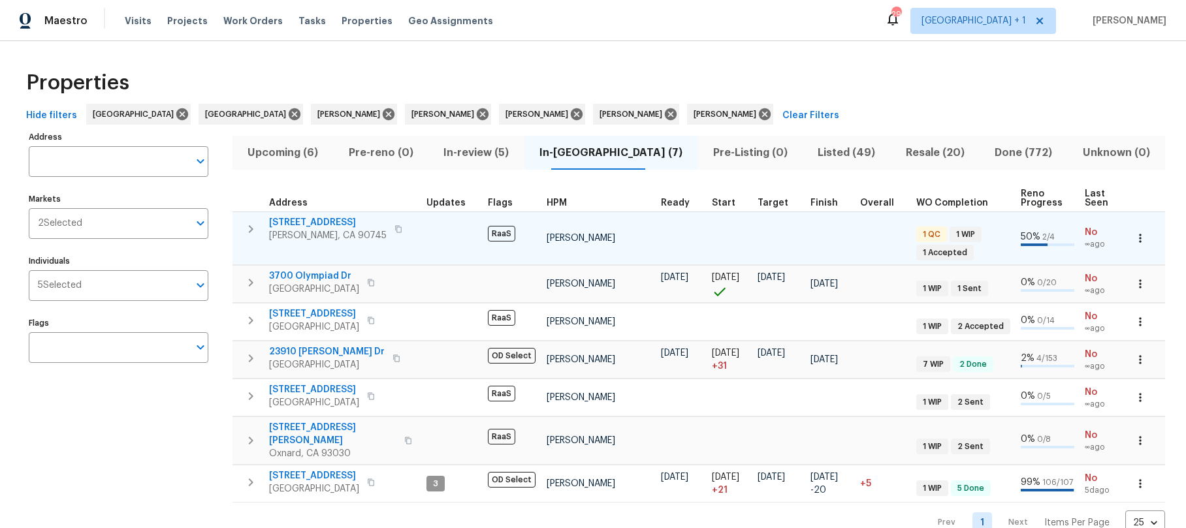
click at [407, 242] on td "639 E Pacific St Carson, CA 90745" at bounding box center [326, 229] width 189 height 34
click at [308, 232] on span "Carson, CA 90745" at bounding box center [328, 235] width 118 height 13
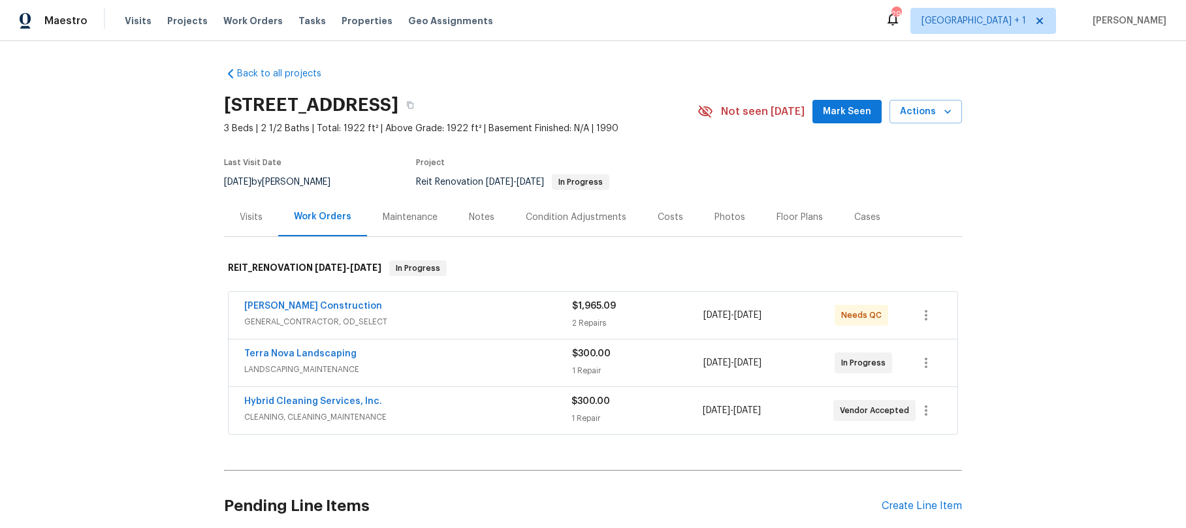
click at [476, 216] on div "Notes" at bounding box center [481, 217] width 25 height 13
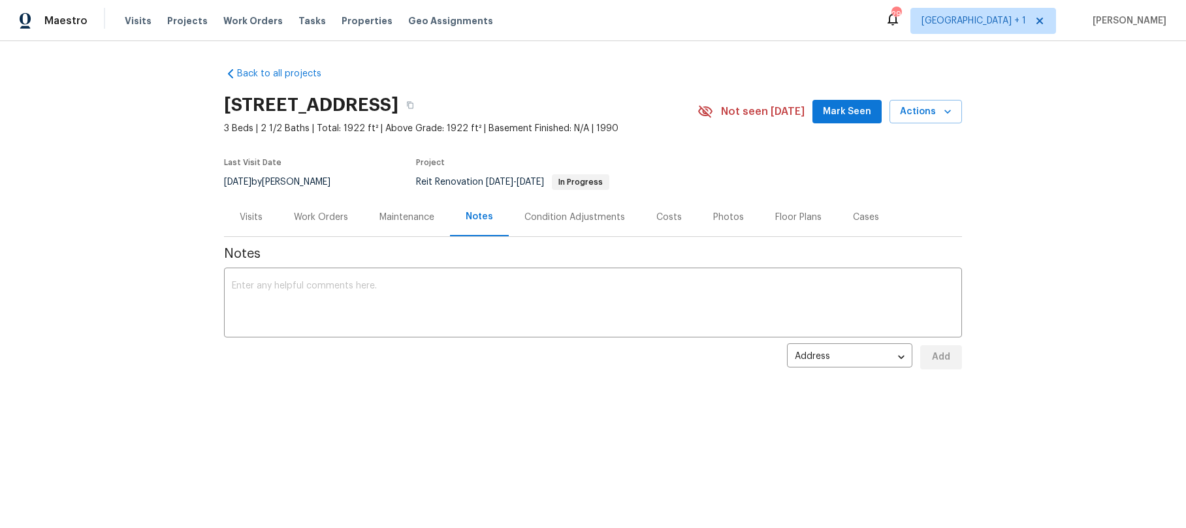
click at [318, 220] on div "Work Orders" at bounding box center [321, 217] width 54 height 13
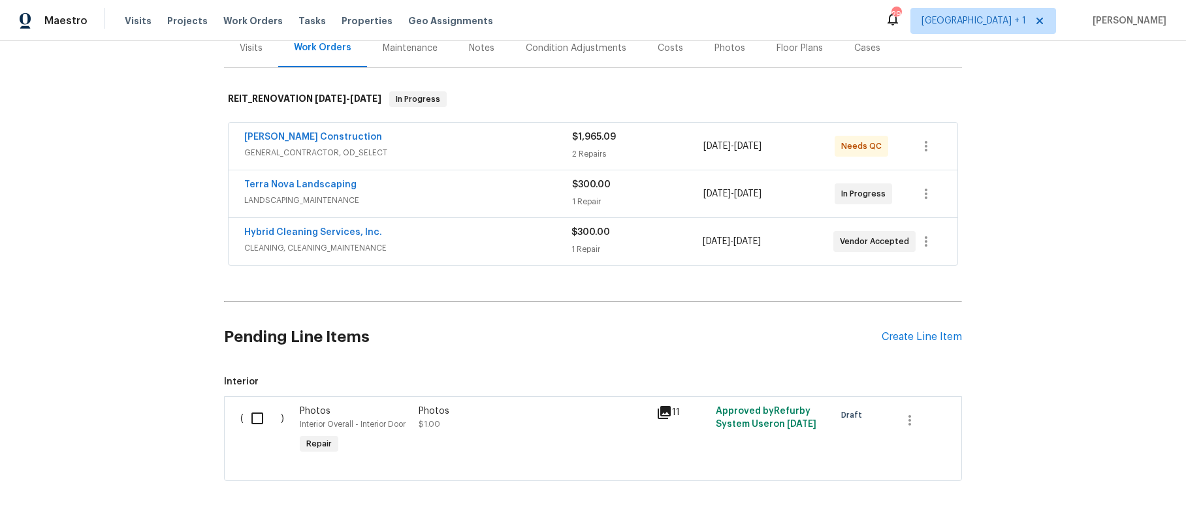
scroll to position [221, 0]
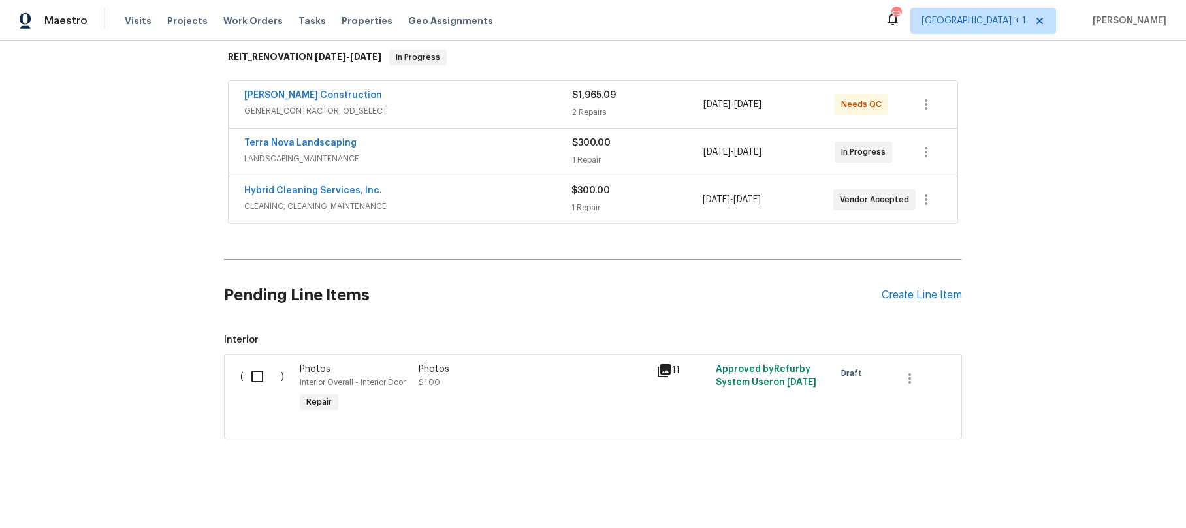
click at [660, 364] on icon at bounding box center [663, 370] width 13 height 13
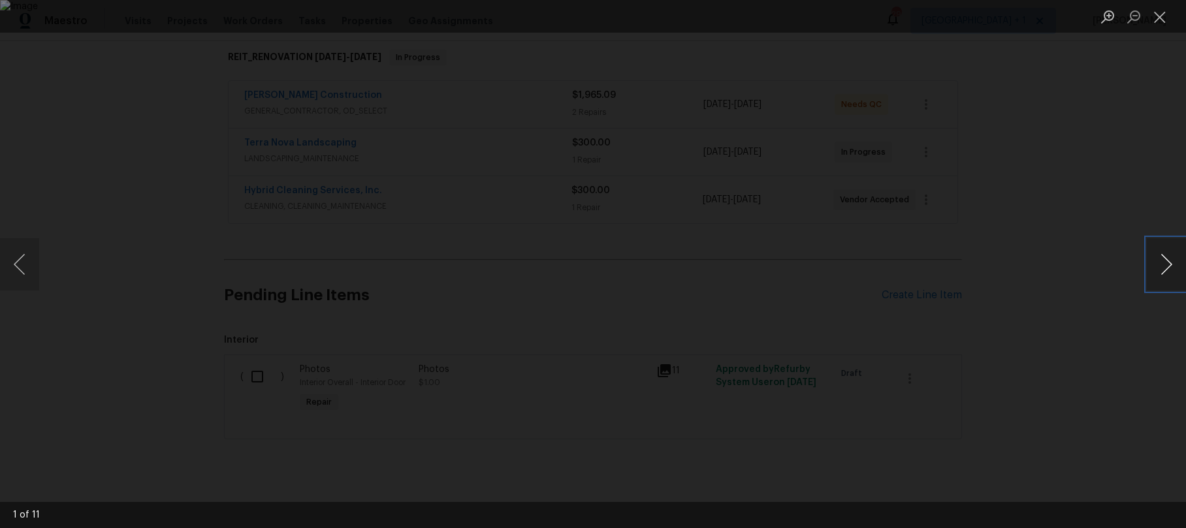
click at [1174, 270] on button "Next image" at bounding box center [1166, 264] width 39 height 52
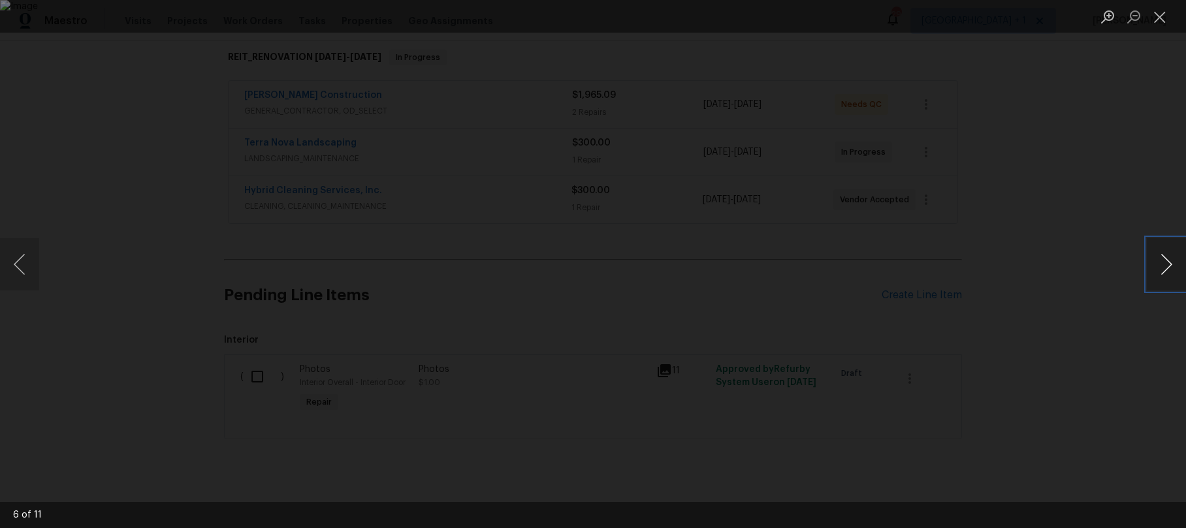
click at [1174, 270] on button "Next image" at bounding box center [1166, 264] width 39 height 52
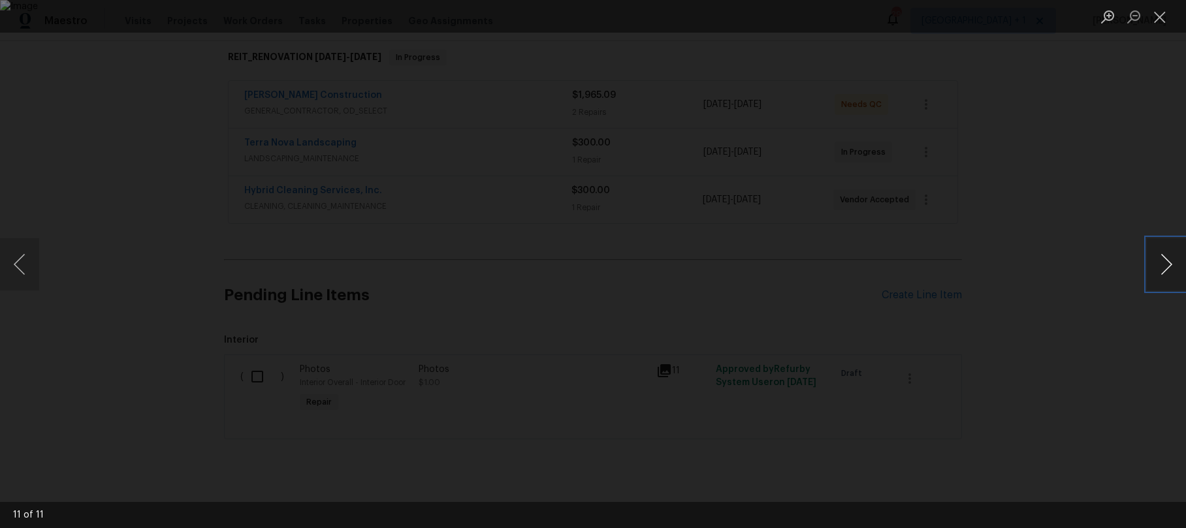
click at [1174, 270] on button "Next image" at bounding box center [1166, 264] width 39 height 52
click at [1165, 22] on button "Close lightbox" at bounding box center [1160, 16] width 26 height 23
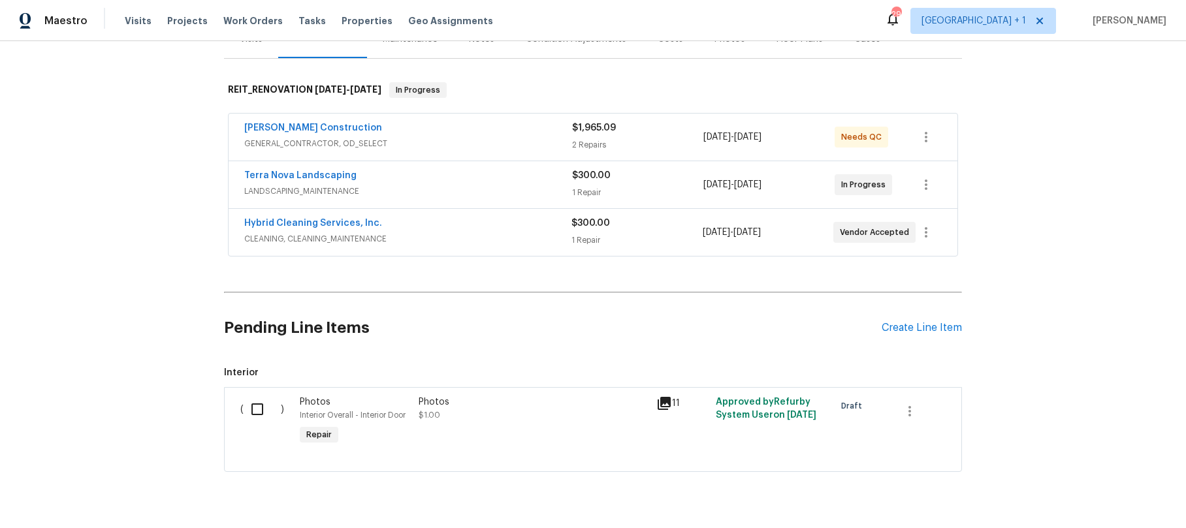
scroll to position [164, 0]
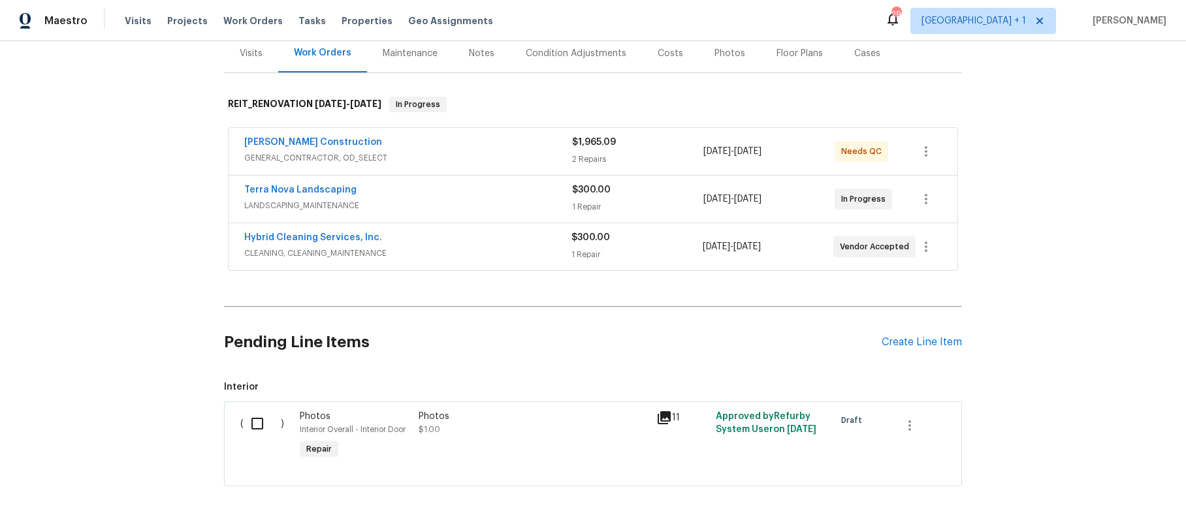
click at [498, 146] on div "[PERSON_NAME] Construction" at bounding box center [408, 144] width 328 height 16
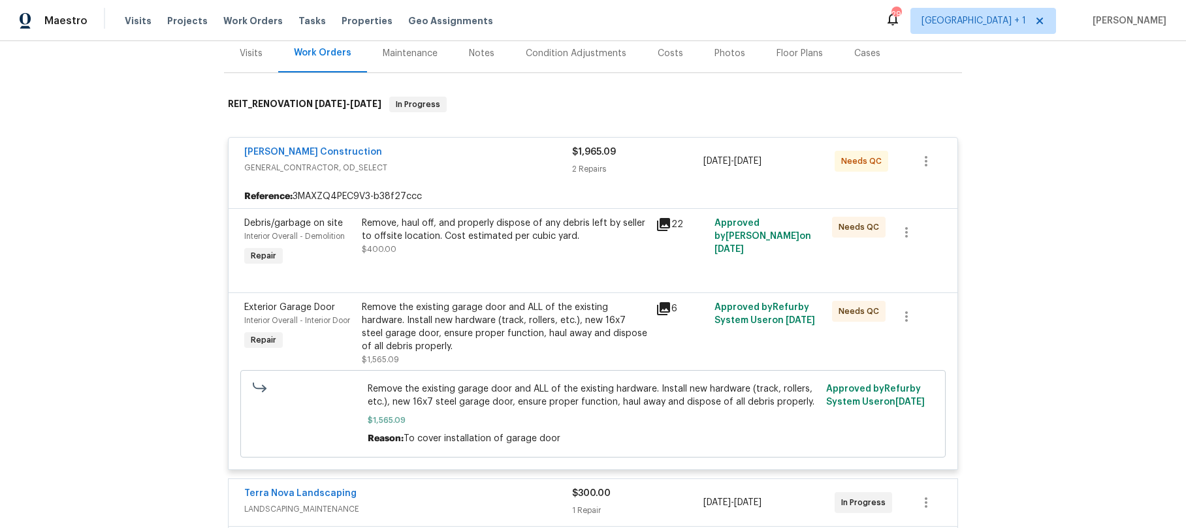
click at [657, 308] on icon at bounding box center [663, 308] width 13 height 13
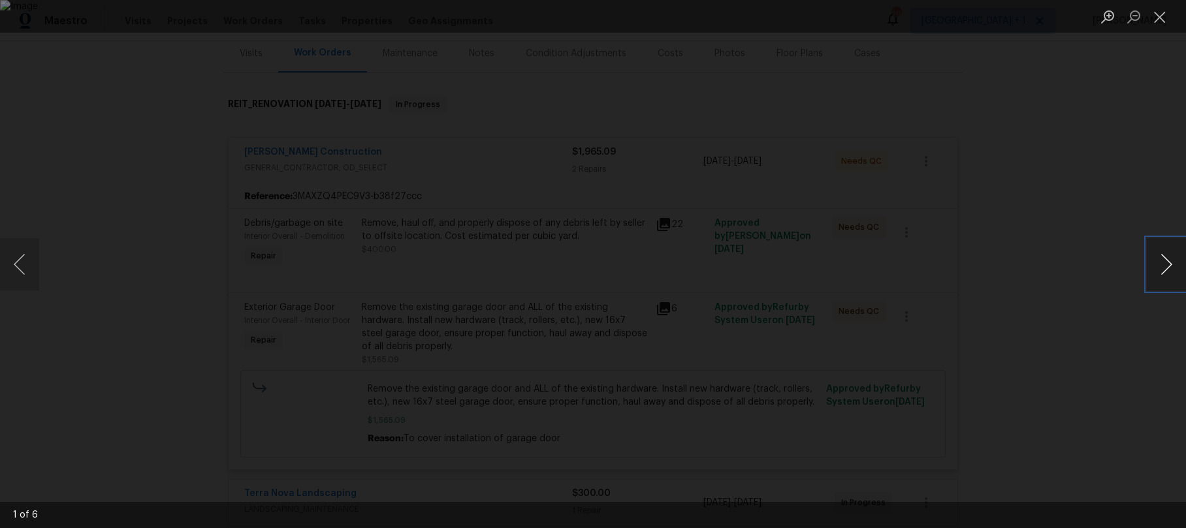
click at [1175, 268] on button "Next image" at bounding box center [1166, 264] width 39 height 52
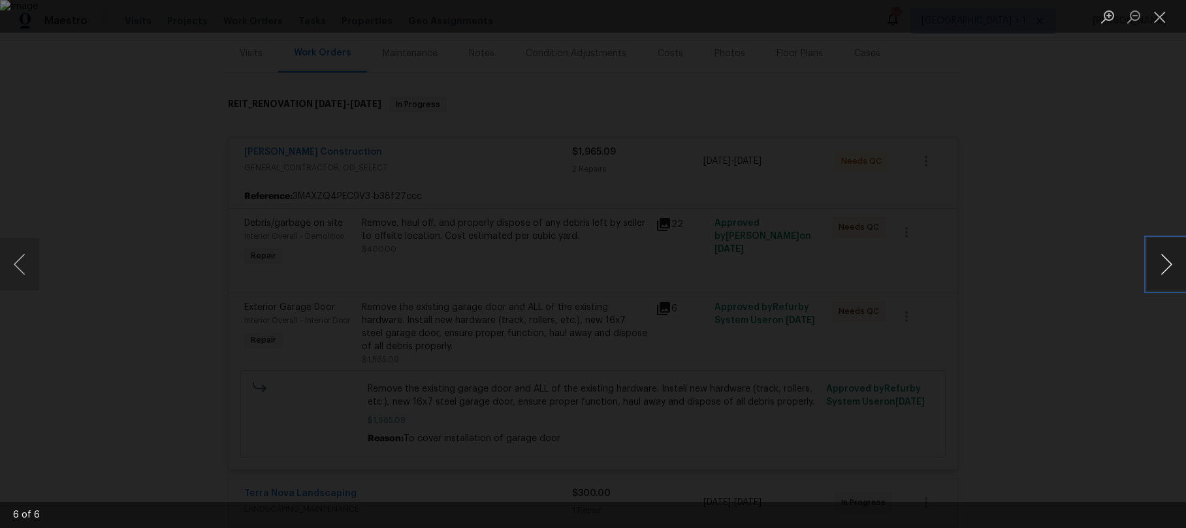
click at [1175, 268] on button "Next image" at bounding box center [1166, 264] width 39 height 52
click at [1164, 18] on button "Close lightbox" at bounding box center [1160, 16] width 26 height 23
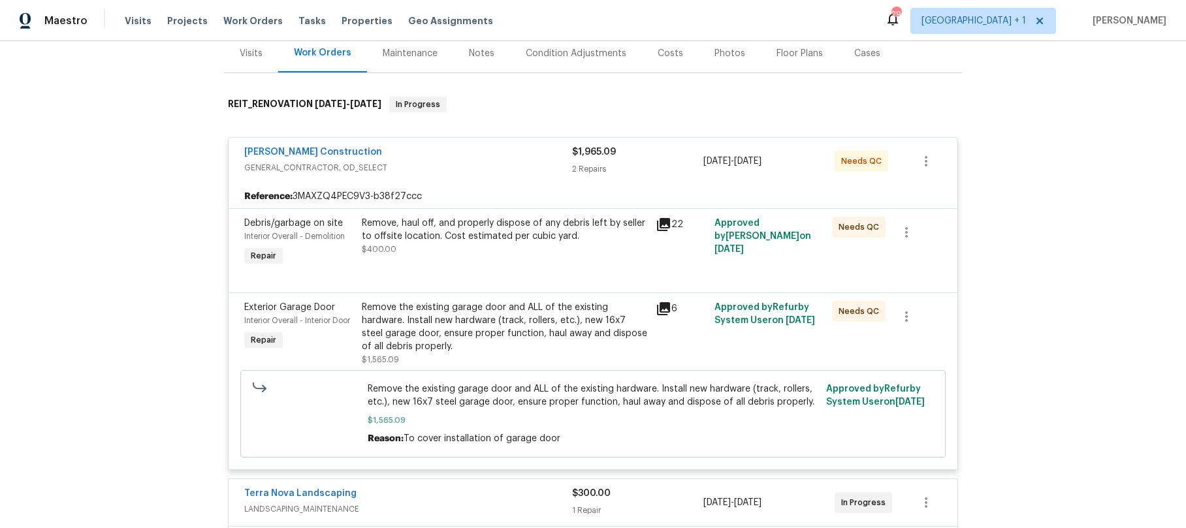
click at [658, 222] on icon at bounding box center [663, 224] width 13 height 13
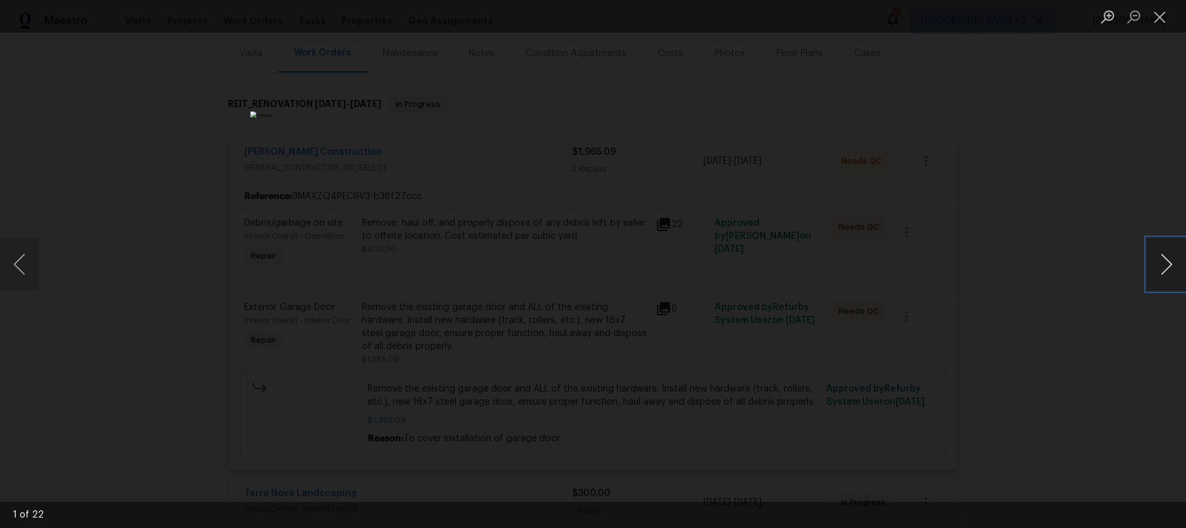
click at [1160, 261] on button "Next image" at bounding box center [1166, 264] width 39 height 52
click at [1160, 262] on button "Next image" at bounding box center [1166, 264] width 39 height 52
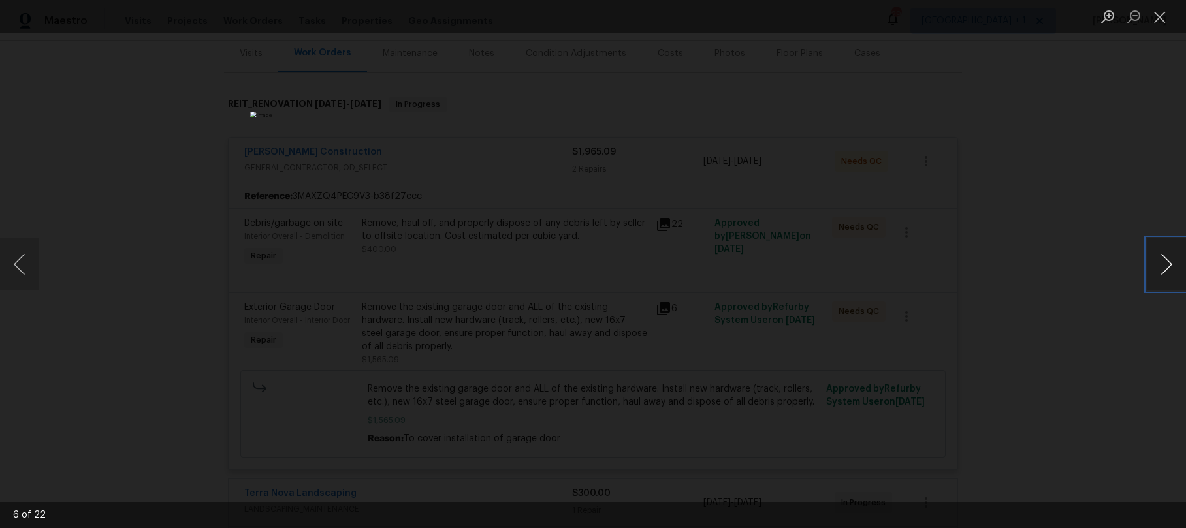
click at [1160, 262] on button "Next image" at bounding box center [1166, 264] width 39 height 52
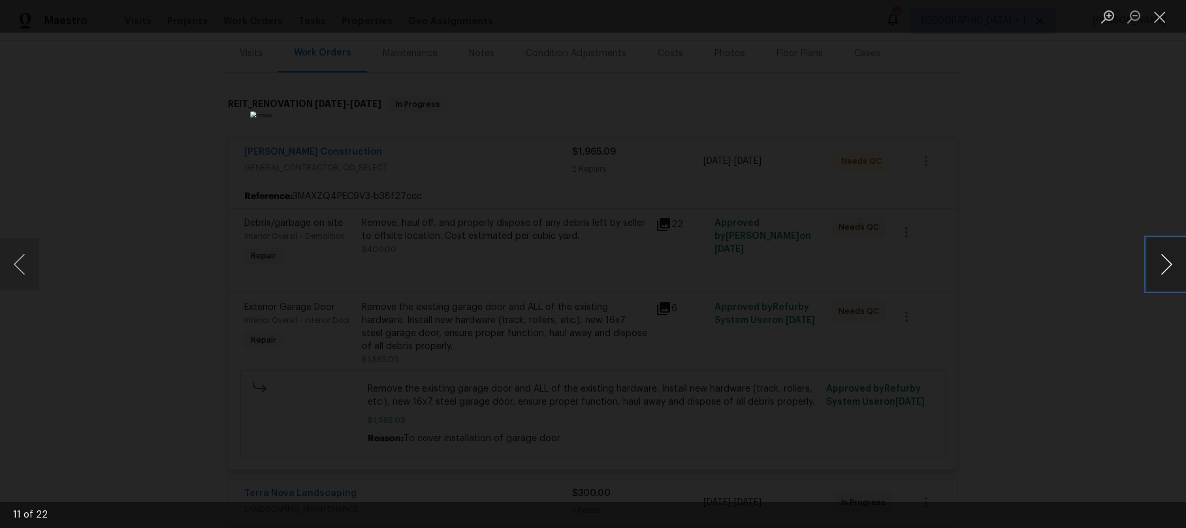
click at [1160, 262] on button "Next image" at bounding box center [1166, 264] width 39 height 52
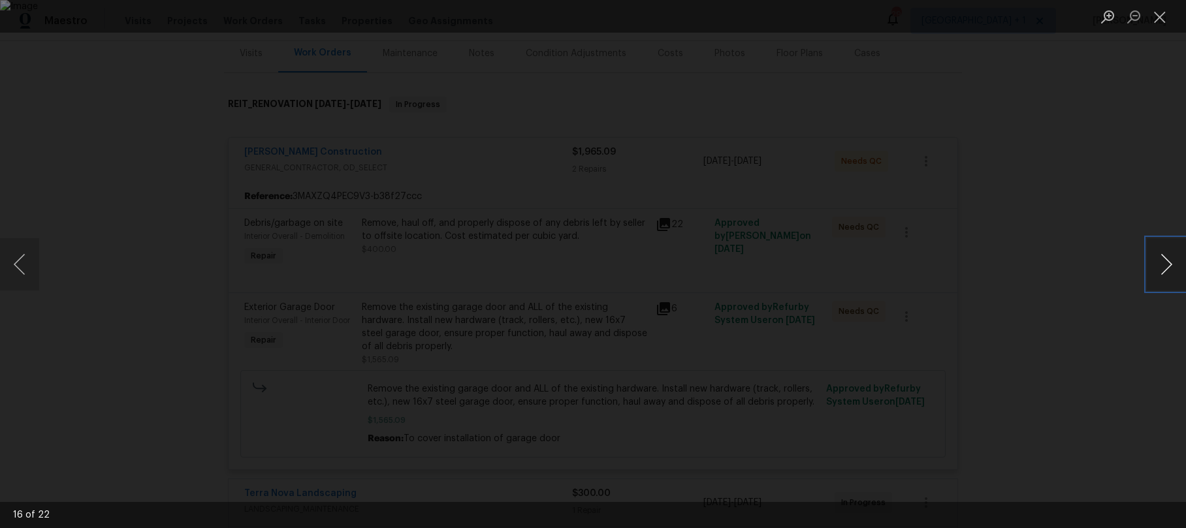
click at [1160, 262] on button "Next image" at bounding box center [1166, 264] width 39 height 52
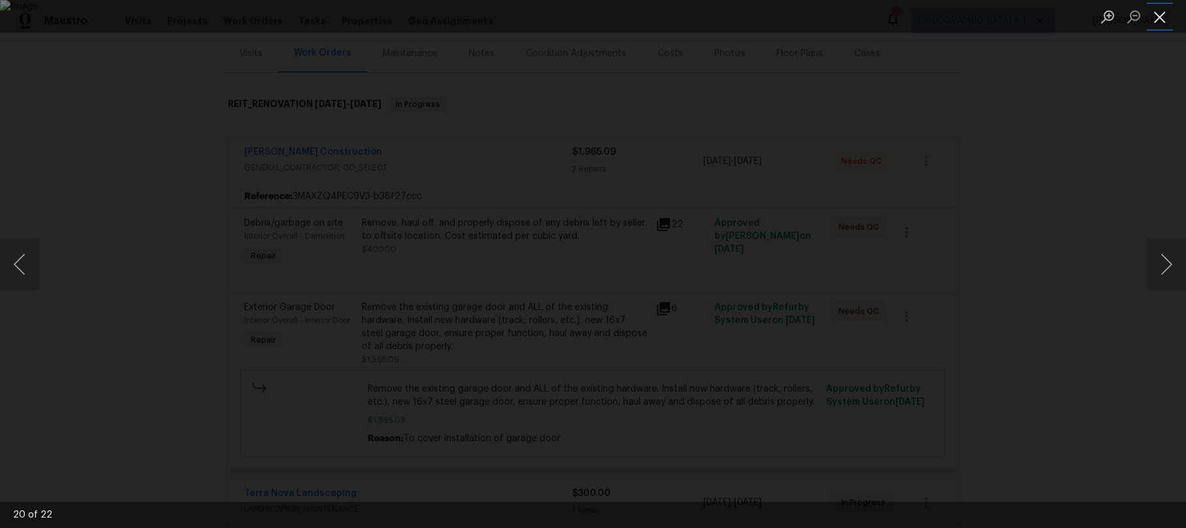
click at [1158, 27] on button "Close lightbox" at bounding box center [1160, 16] width 26 height 23
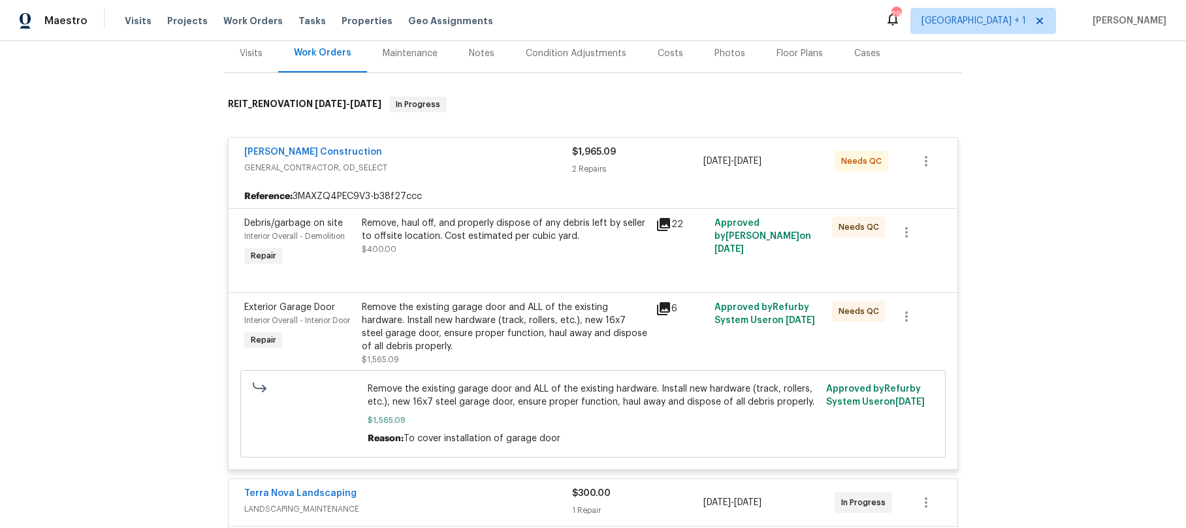
click at [1064, 198] on div "Back to all projects [STREET_ADDRESS] 3 Beds | 2 1/2 Baths | Total: 1922 ft² | …" at bounding box center [593, 284] width 1186 height 487
